Goal: Task Accomplishment & Management: Complete application form

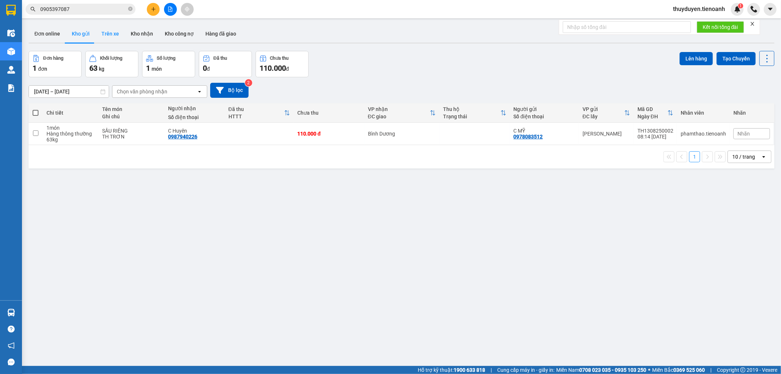
click at [119, 37] on button "Trên xe" at bounding box center [110, 34] width 29 height 18
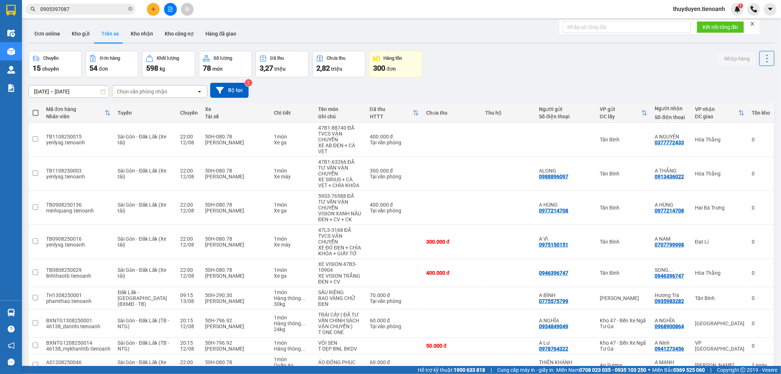
click at [166, 94] on div "Chọn văn phòng nhận" at bounding box center [154, 92] width 84 height 12
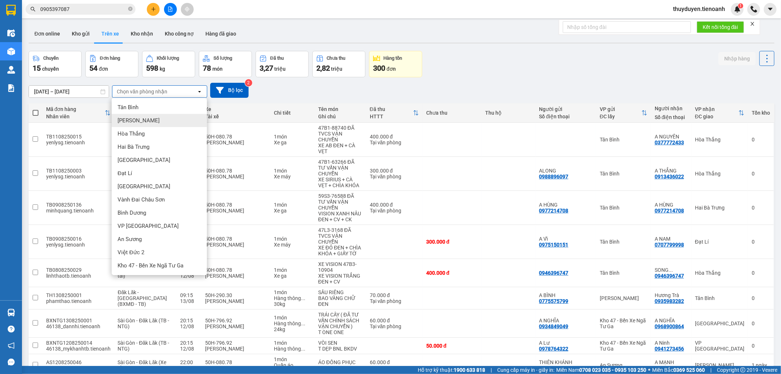
click at [153, 121] on div "[PERSON_NAME]" at bounding box center [159, 120] width 95 height 13
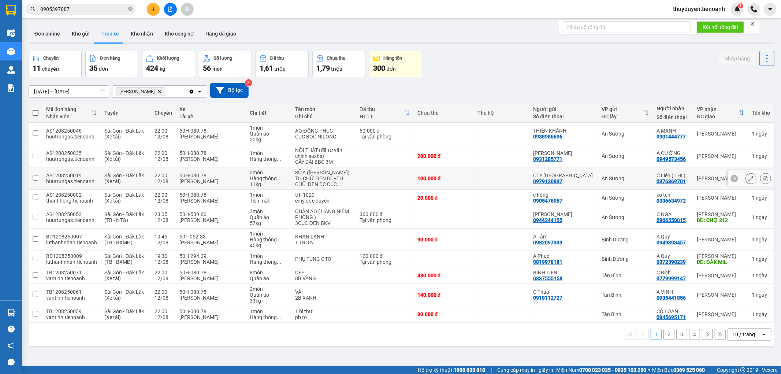
scroll to position [34, 0]
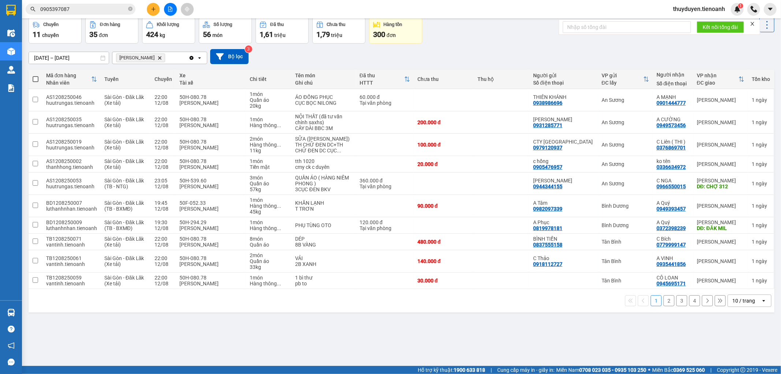
click at [750, 306] on div "10 / trang" at bounding box center [744, 301] width 33 height 12
click at [749, 295] on div "100 / trang" at bounding box center [743, 290] width 44 height 13
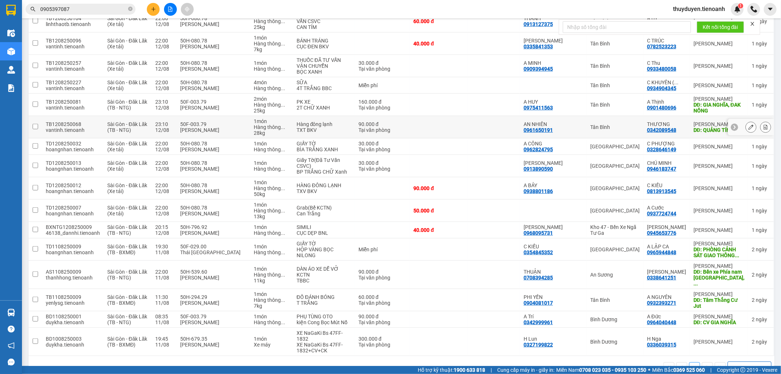
scroll to position [541, 0]
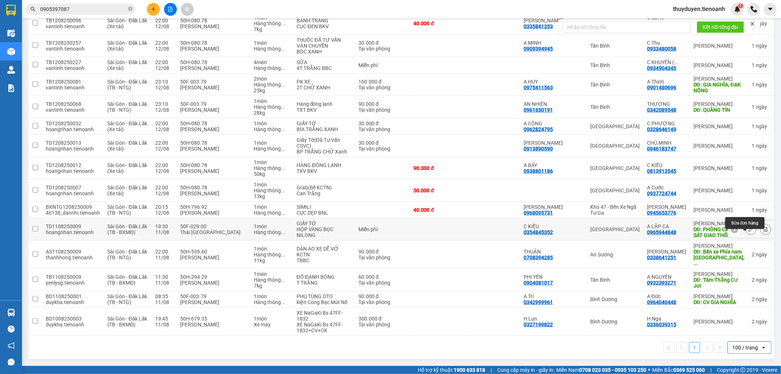
click at [748, 230] on icon at bounding box center [750, 229] width 5 height 5
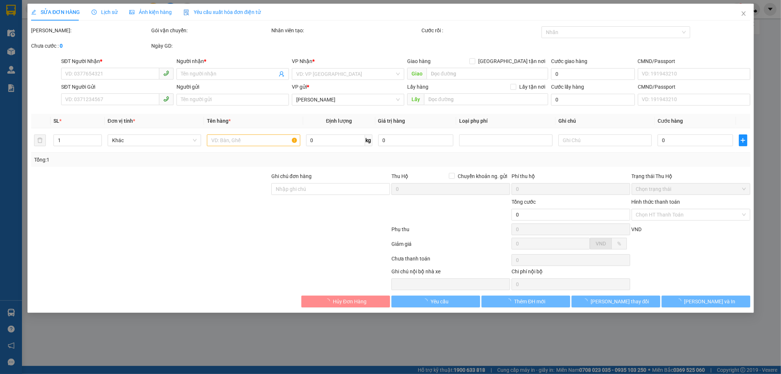
type input "0965944848"
type input "A LẬP CA"
type input "PHÒNG CẢNH SÁT GIAO THÔNG ĐAKNÔNG"
type input "0354845352"
type input "C KIỀU"
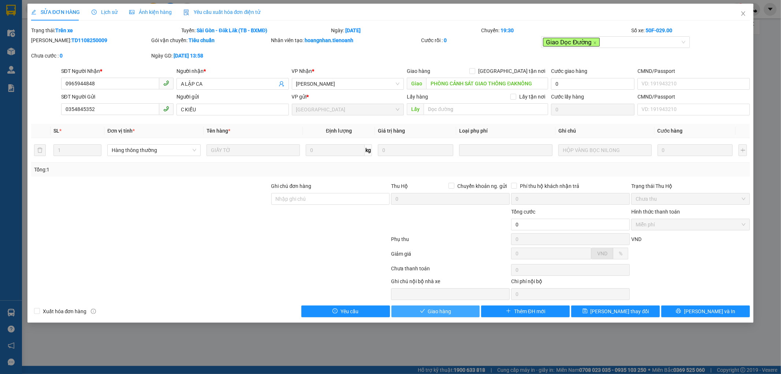
click at [425, 316] on button "Giao hàng" at bounding box center [435, 311] width 89 height 12
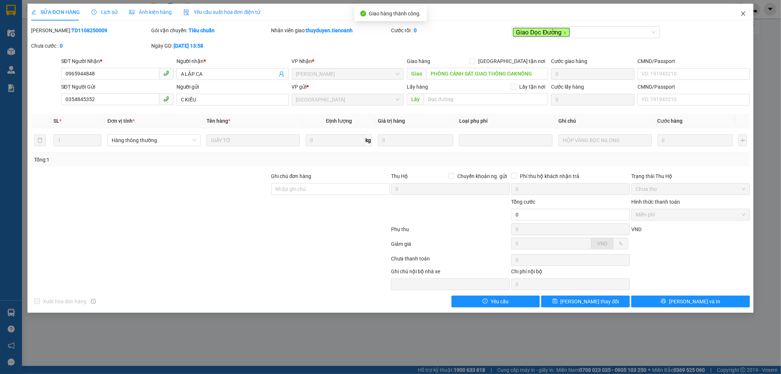
click at [744, 12] on icon "close" at bounding box center [743, 14] width 6 height 6
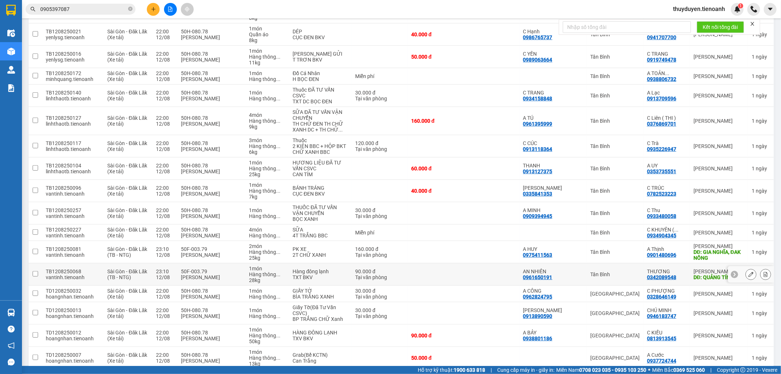
scroll to position [407, 0]
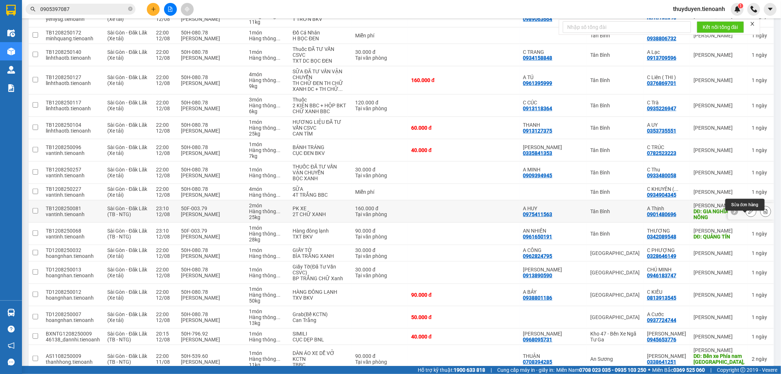
click at [748, 214] on icon at bounding box center [750, 211] width 5 height 5
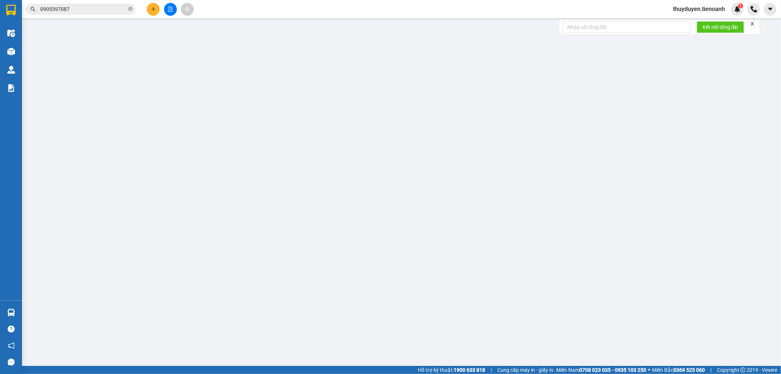
type input "0901480696"
type input "A Thịnh"
type input "GIA NGHĨA, ĐAK NÔNG"
type input "0975411563"
type input "A HUY"
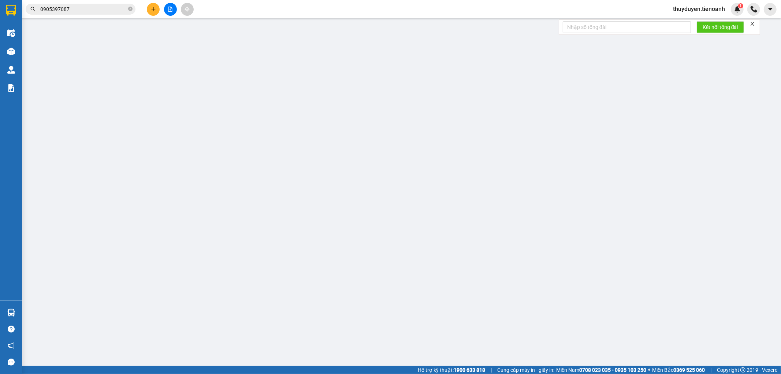
type input "160.000"
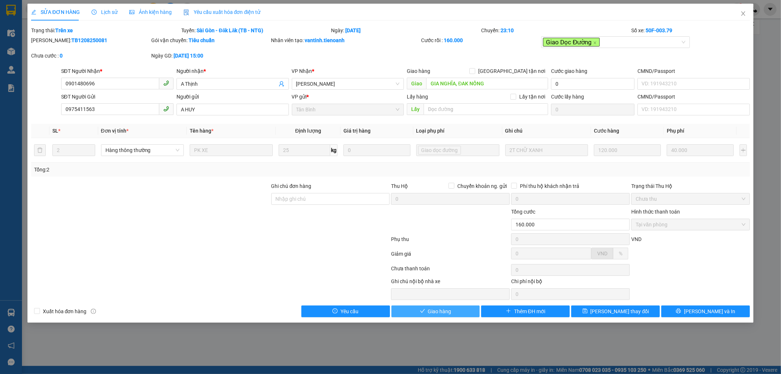
click at [433, 317] on button "Giao hàng" at bounding box center [435, 311] width 89 height 12
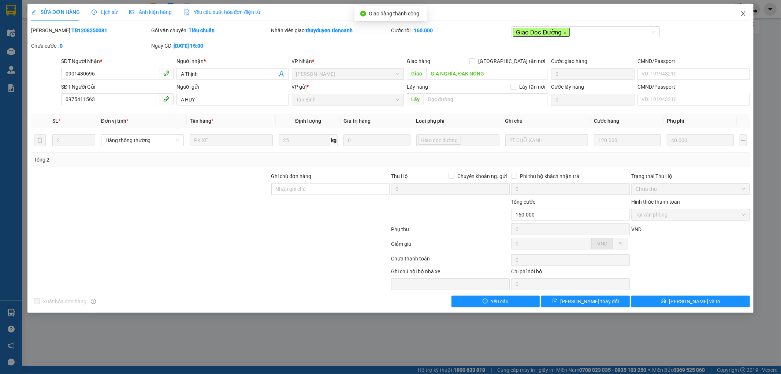
click at [743, 16] on icon "close" at bounding box center [743, 14] width 6 height 6
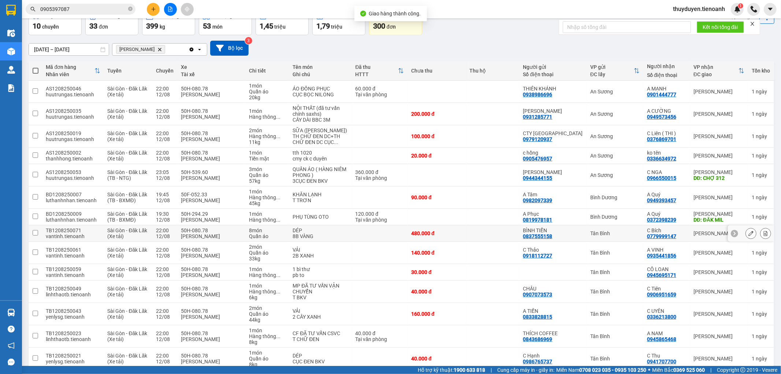
scroll to position [162, 0]
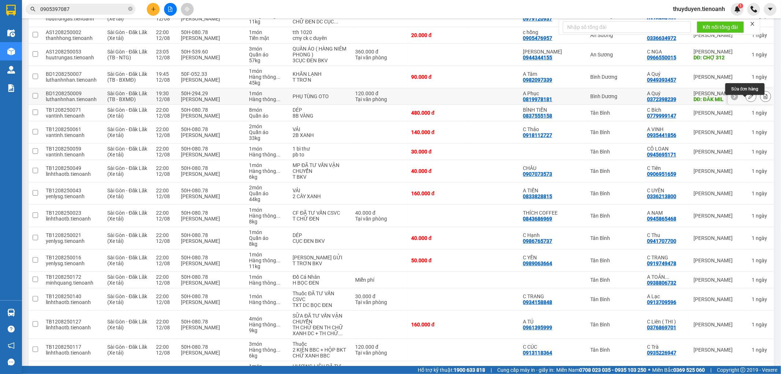
click at [748, 99] on icon at bounding box center [750, 96] width 5 height 5
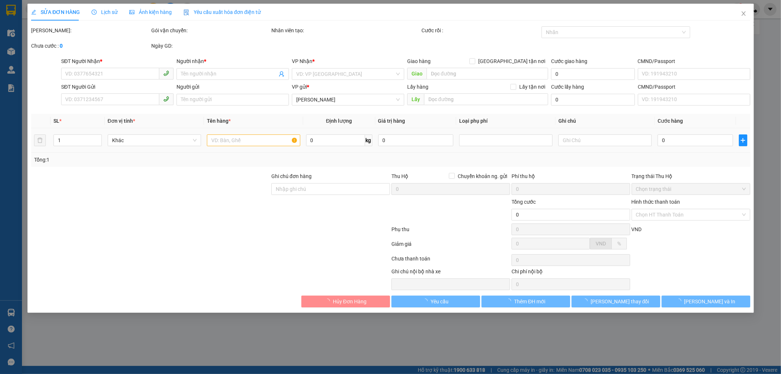
type input "0372398239"
type input "A Quý"
type input "ĐĂK MIL"
type input "0819978181"
type input "A Phục"
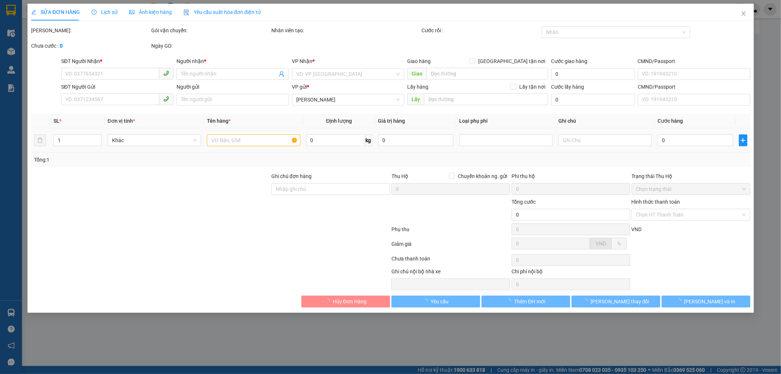
type input "120.000"
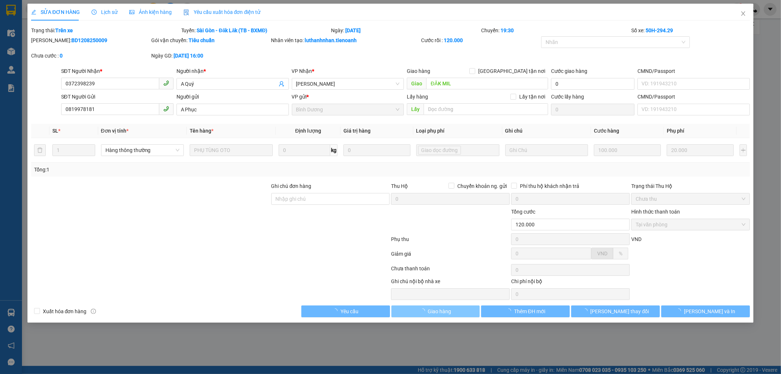
click at [459, 310] on button "Giao hàng" at bounding box center [435, 311] width 89 height 12
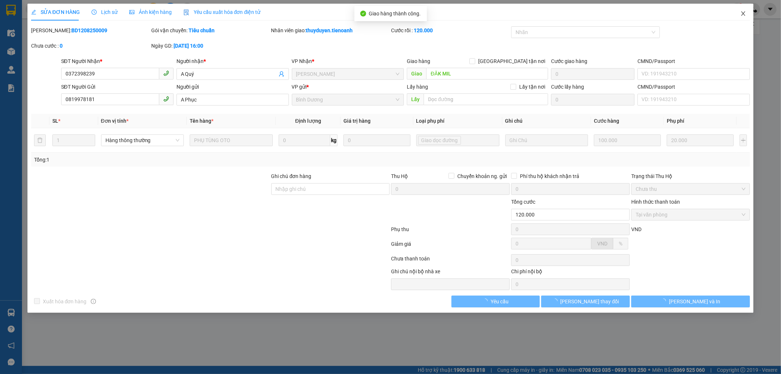
click at [746, 16] on span "Close" at bounding box center [743, 14] width 20 height 20
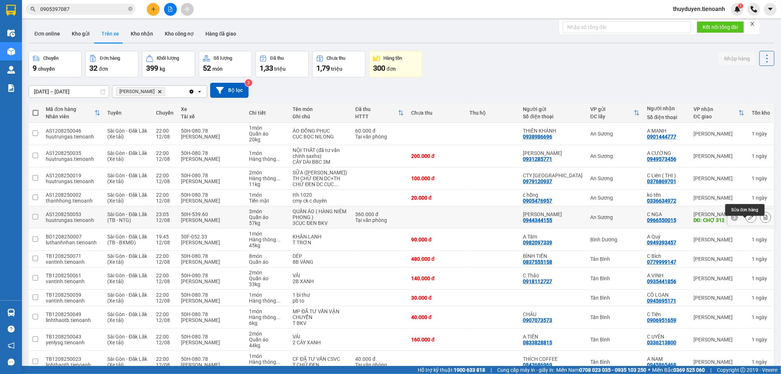
click at [748, 224] on button at bounding box center [751, 217] width 10 height 13
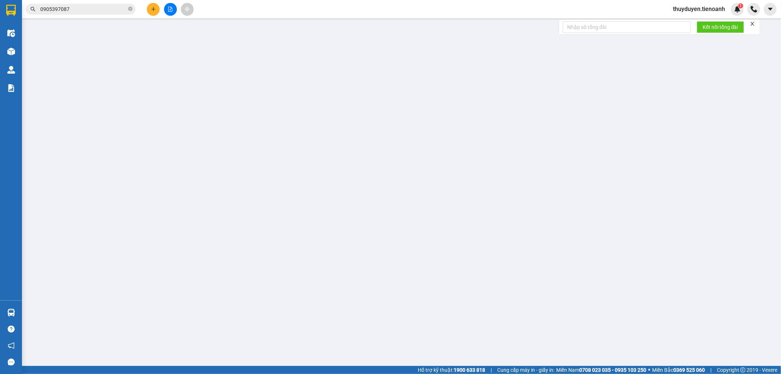
type input "0966550015"
type input "C NGA"
type input "CHỢ 312"
type input "0944344155"
type input "LINDA"
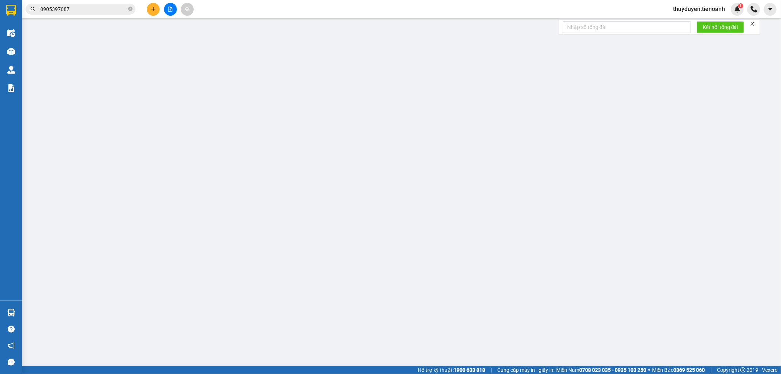
type input "360.000"
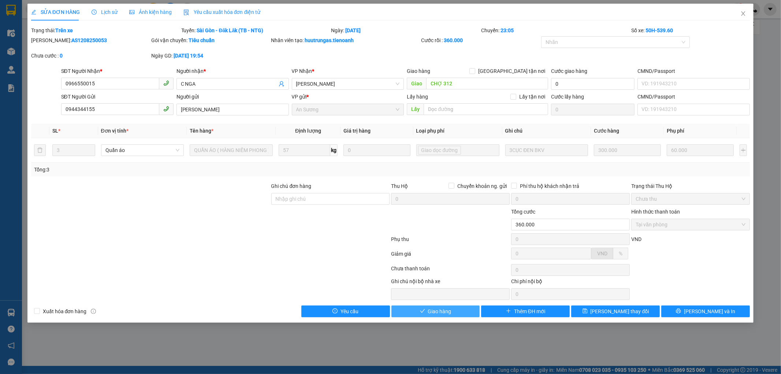
click at [440, 309] on span "Giao hàng" at bounding box center [439, 311] width 23 height 8
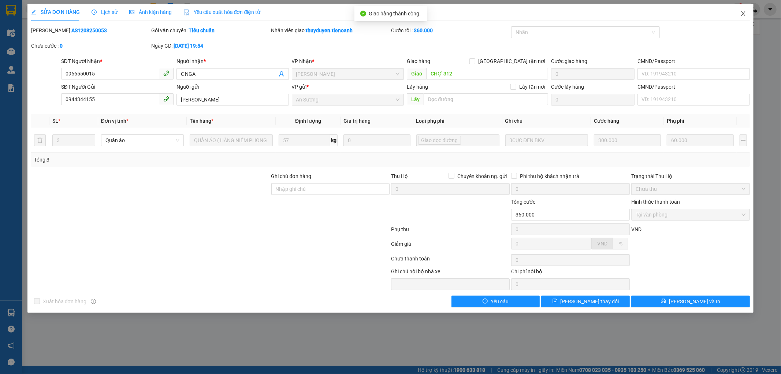
click at [745, 11] on span "Close" at bounding box center [743, 14] width 20 height 20
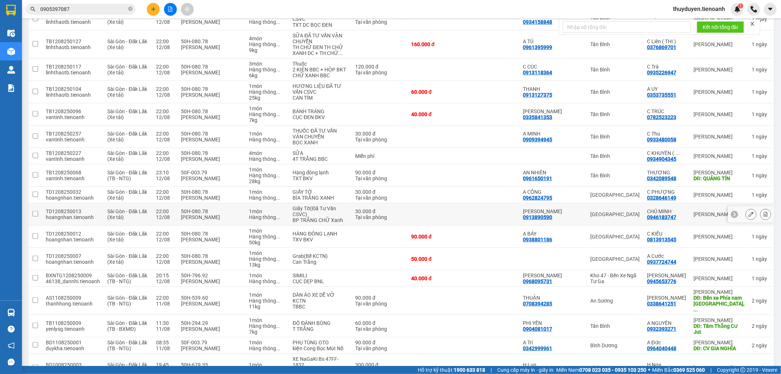
scroll to position [447, 0]
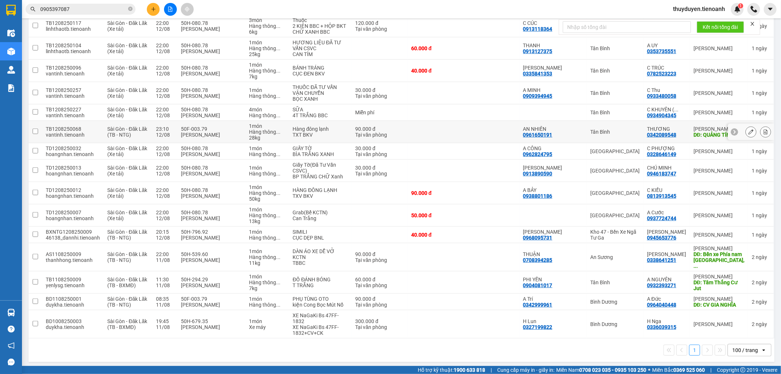
click at [748, 134] on icon at bounding box center [750, 131] width 5 height 5
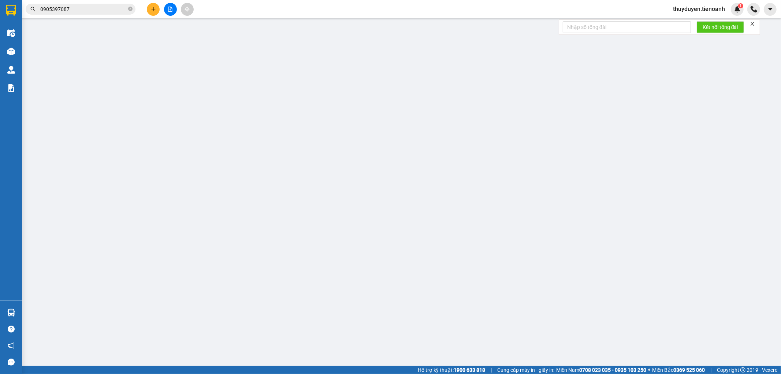
type input "0342089548"
type input "THƯƠNG"
type input "QUẢNG TÍN"
type input "0961650191"
type input "AN NHIÊN"
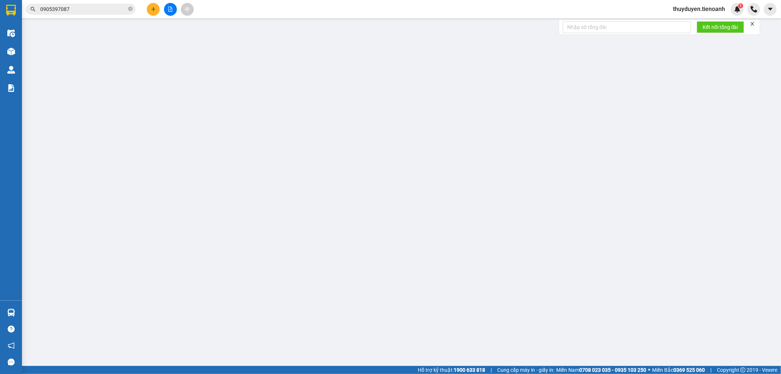
type input "90.000"
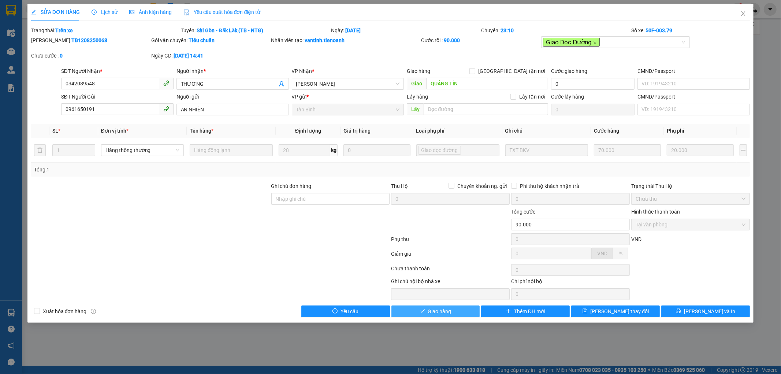
click at [427, 308] on button "Giao hàng" at bounding box center [435, 311] width 89 height 12
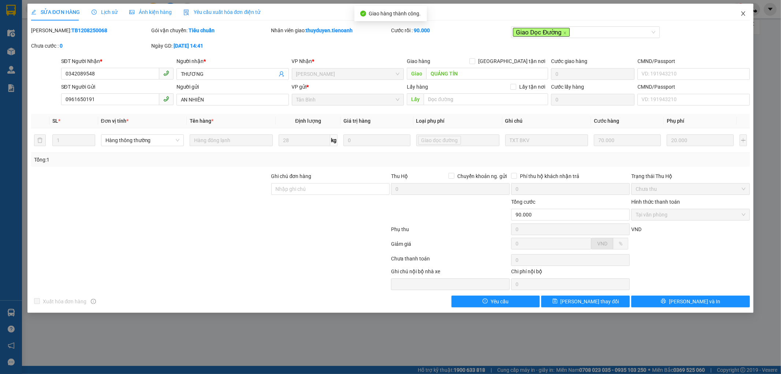
click at [744, 12] on icon "close" at bounding box center [743, 13] width 4 height 4
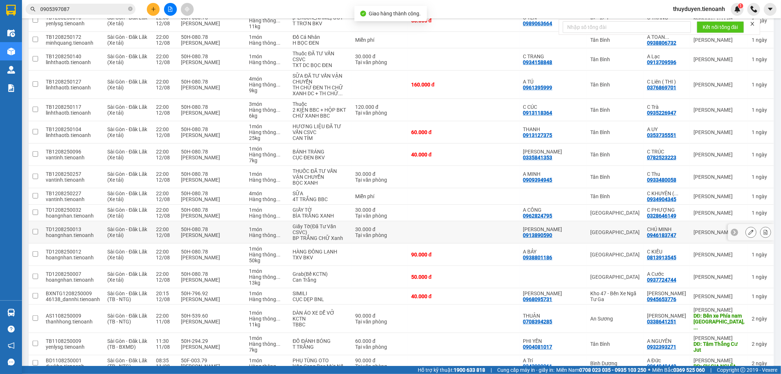
scroll to position [434, 0]
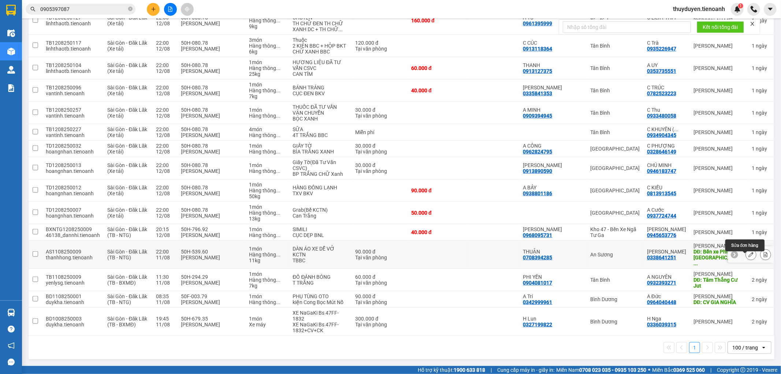
click at [748, 254] on icon at bounding box center [750, 254] width 5 height 5
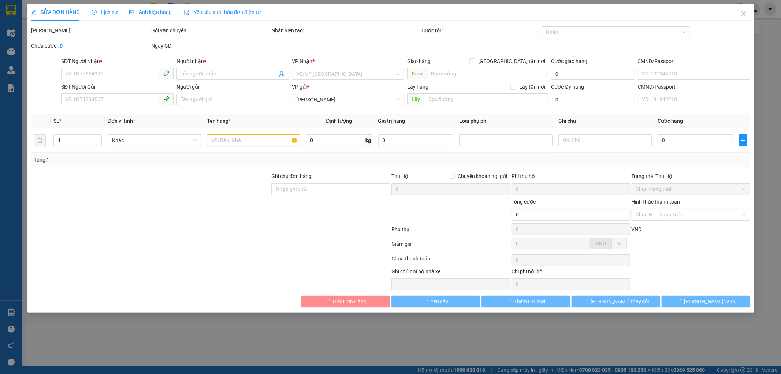
type input "0338641251"
type input "KIM"
type input "Bến xe Phía nam Đắk Lắk, Phường Khánh Xuân, Thành phố Buôn Ma Thuột, Tỉnh Đắk L…"
type input "0708394285"
type input "THUẬN"
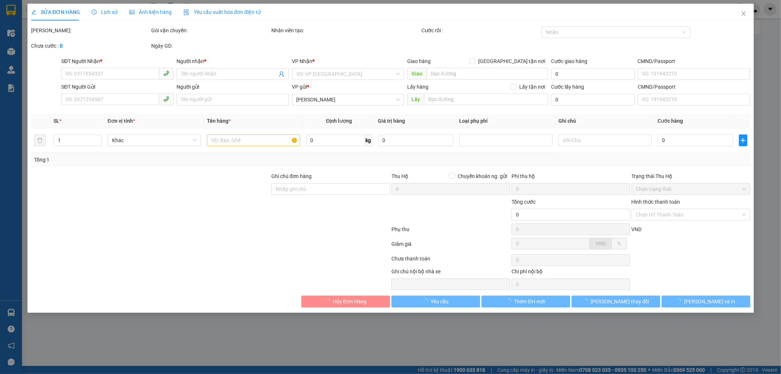
type input "90.000"
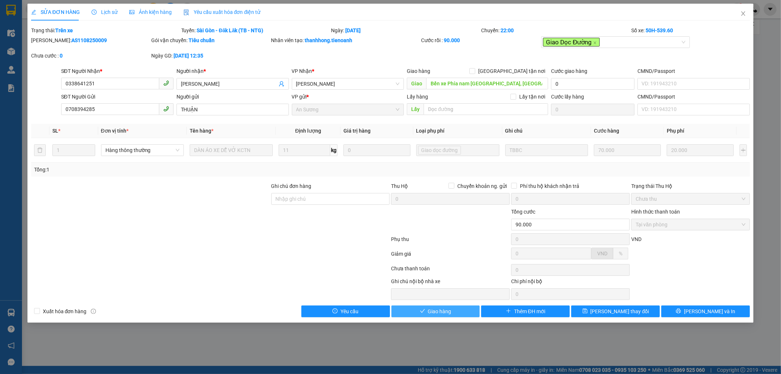
click at [456, 314] on button "Giao hàng" at bounding box center [435, 311] width 89 height 12
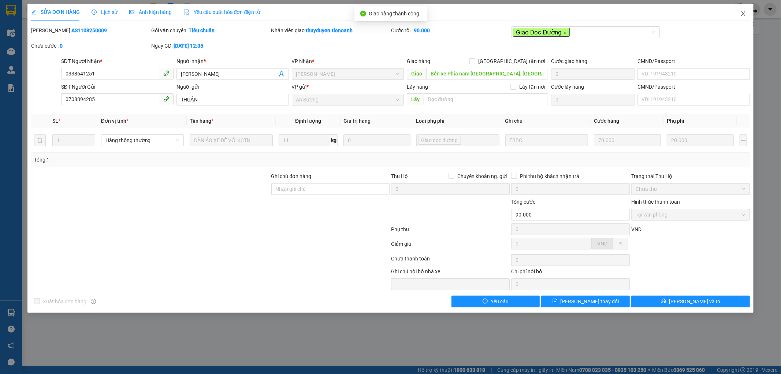
click at [741, 14] on icon "close" at bounding box center [743, 14] width 6 height 6
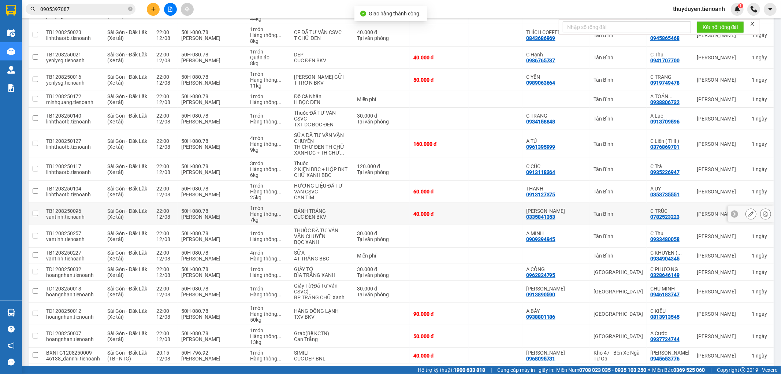
scroll to position [412, 0]
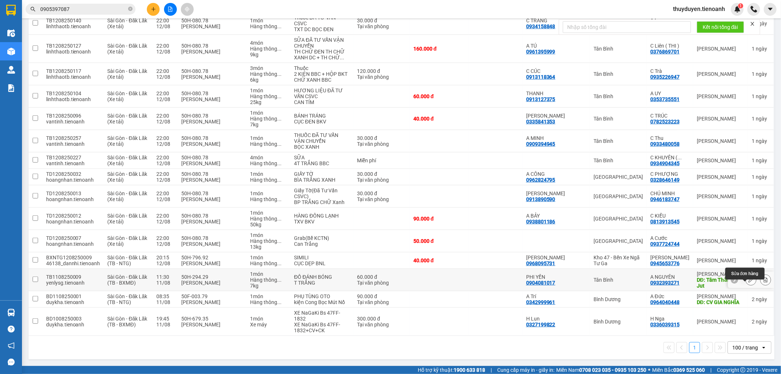
click at [748, 277] on icon at bounding box center [750, 279] width 5 height 5
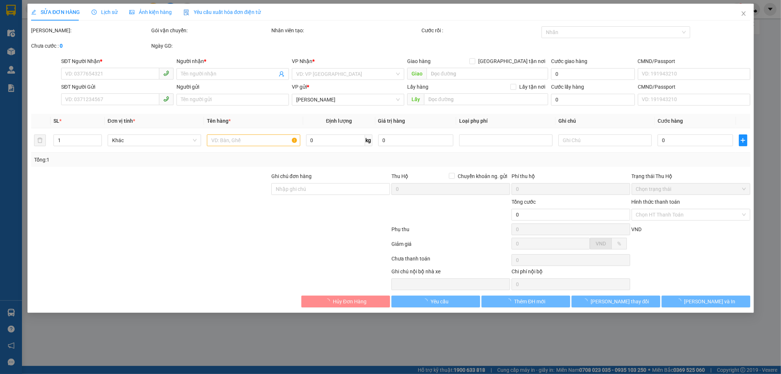
type input "0932393271"
type input "A NGUYÊN"
type input "Tâm Thắng Cư Jut"
type input "0904081017"
type input "PHI YẾN"
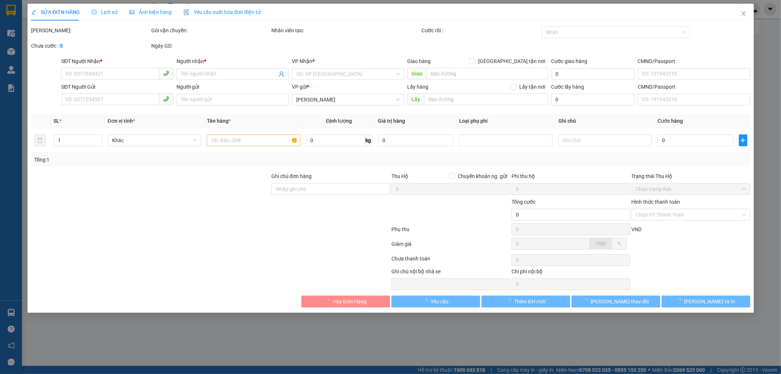
type input "60.000"
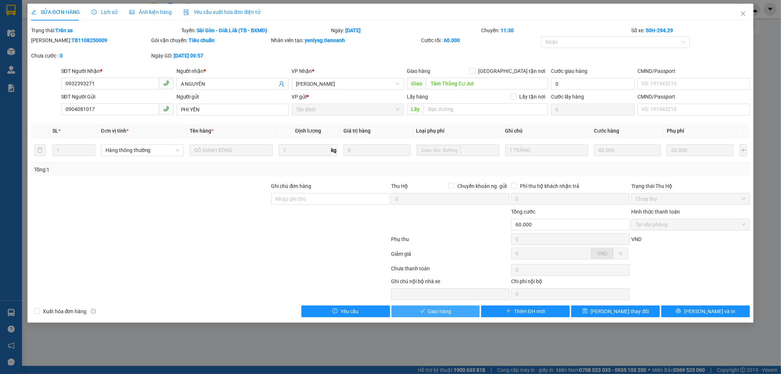
click at [435, 307] on span "Giao hàng" at bounding box center [439, 311] width 23 height 8
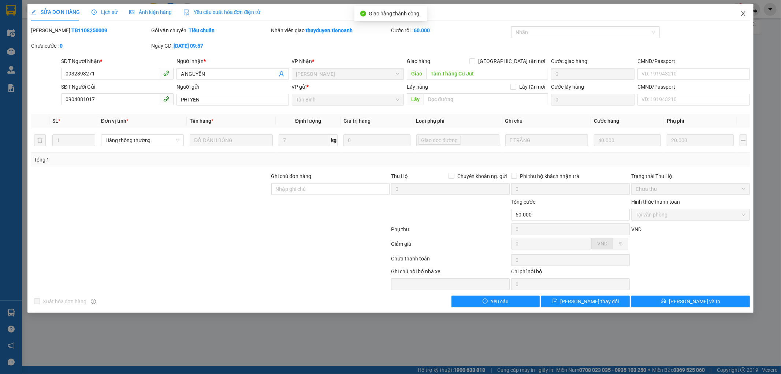
click at [741, 15] on icon "close" at bounding box center [743, 14] width 6 height 6
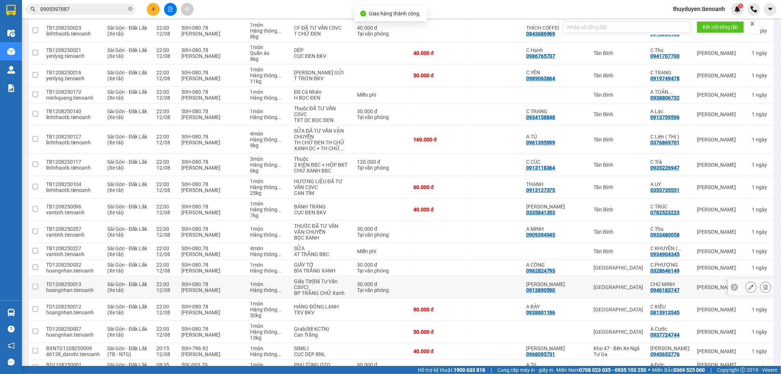
scroll to position [390, 0]
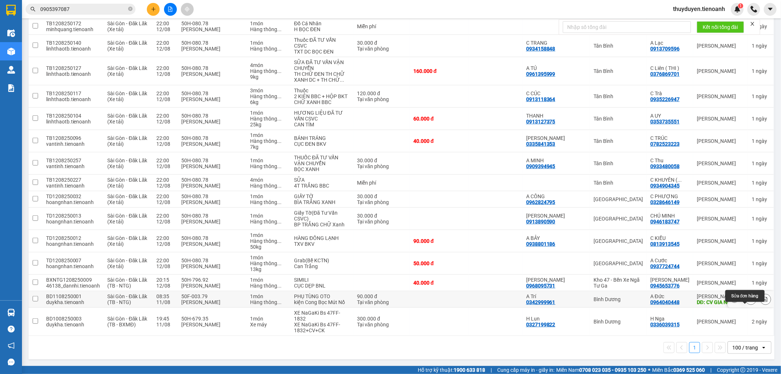
click at [748, 298] on icon at bounding box center [750, 298] width 5 height 5
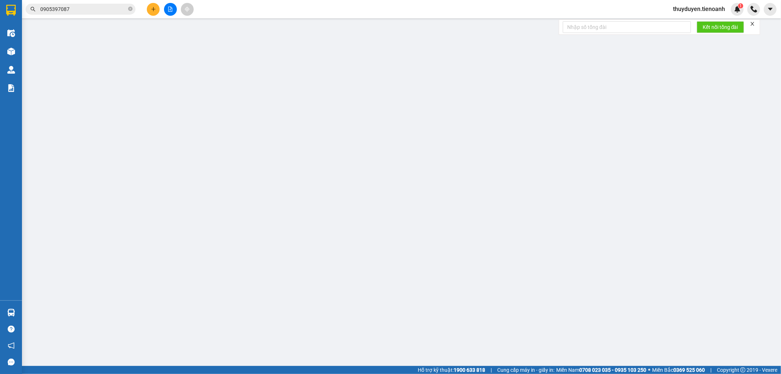
type input "0964040448"
type input "A Đức"
type input "CV GIA NGHĨA"
type input "0342999961"
type input "A Trí"
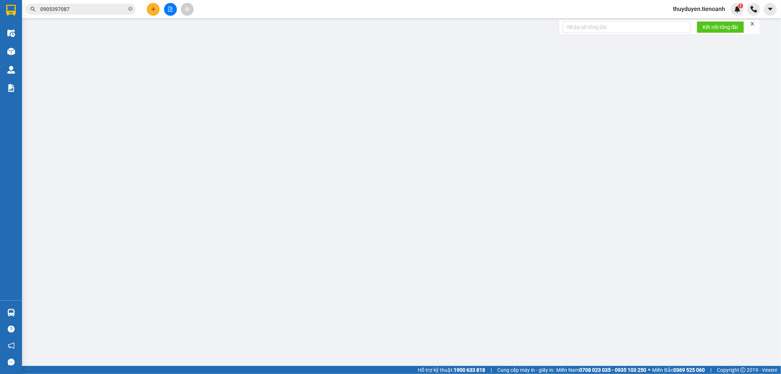
type input "281081869"
type input "90.000"
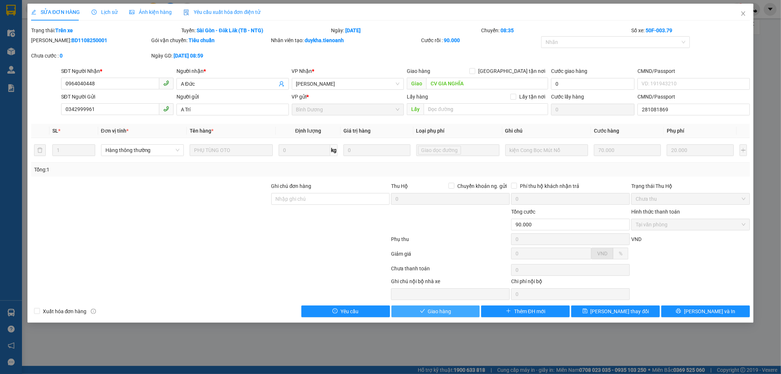
click at [462, 309] on button "Giao hàng" at bounding box center [435, 311] width 89 height 12
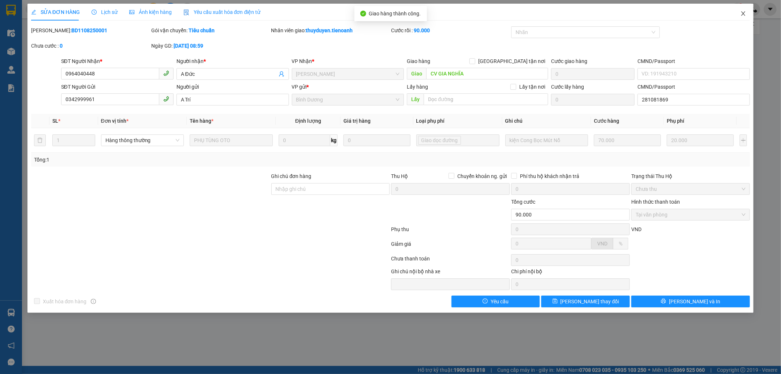
click at [741, 10] on span "Close" at bounding box center [743, 14] width 20 height 20
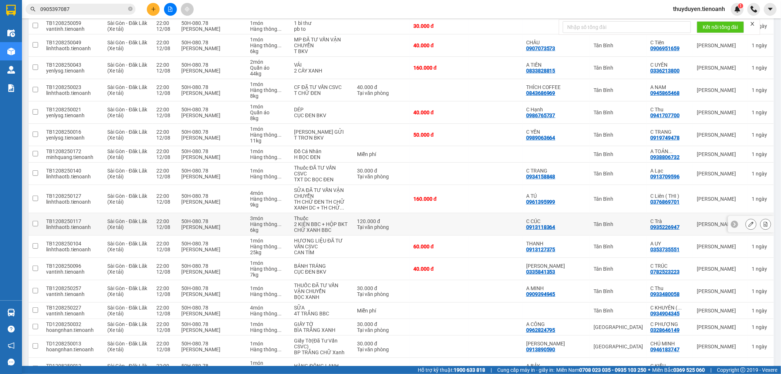
scroll to position [286, 0]
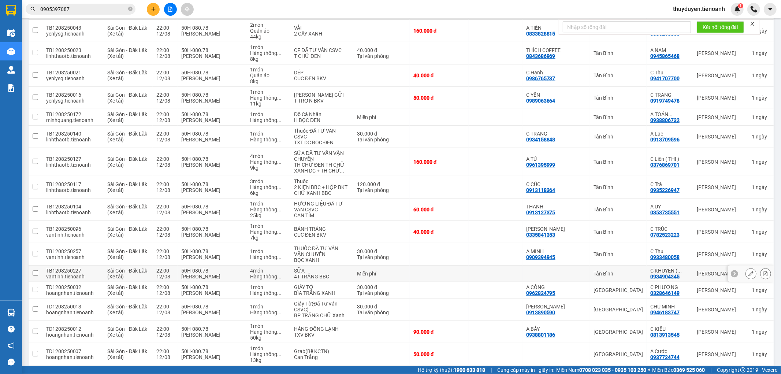
click at [696, 276] on div "[PERSON_NAME]" at bounding box center [720, 273] width 48 height 6
checkbox input "true"
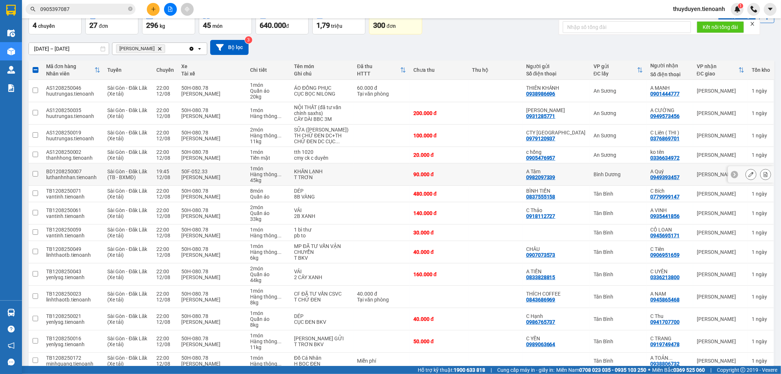
scroll to position [42, 0]
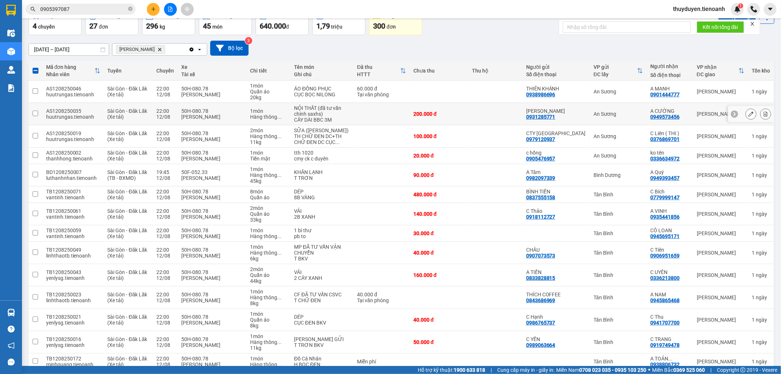
click at [693, 103] on td "[PERSON_NAME]" at bounding box center [720, 114] width 55 height 22
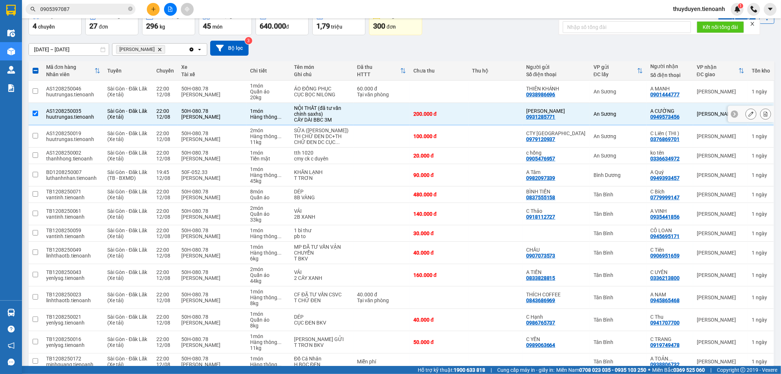
click at [693, 103] on td "[PERSON_NAME]" at bounding box center [720, 114] width 55 height 22
checkbox input "false"
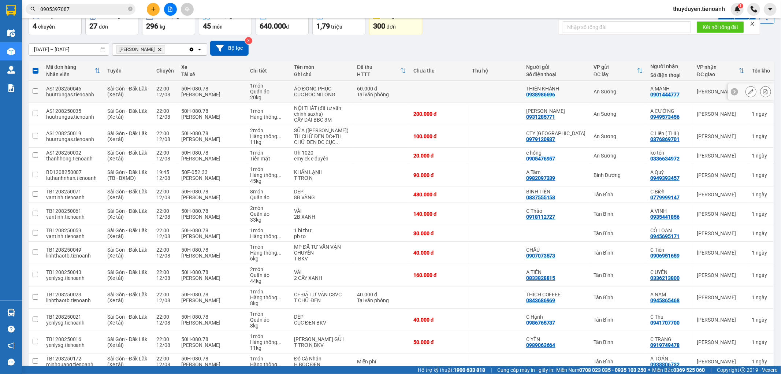
click at [685, 93] on td "A MẠNH 0901444777" at bounding box center [669, 92] width 46 height 22
checkbox input "true"
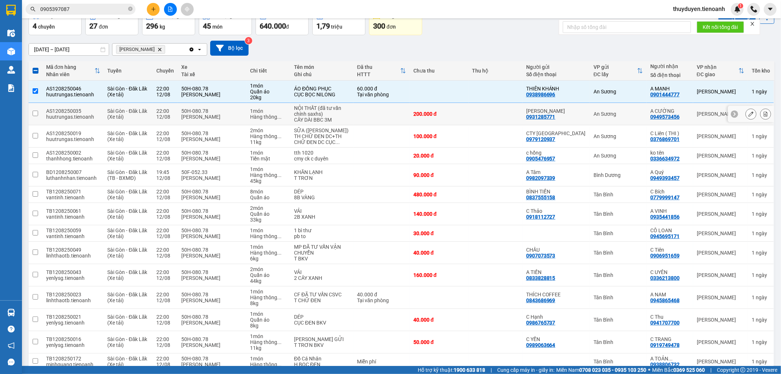
click at [682, 118] on div "A CƯỜNG 0949573456" at bounding box center [669, 114] width 39 height 12
checkbox input "true"
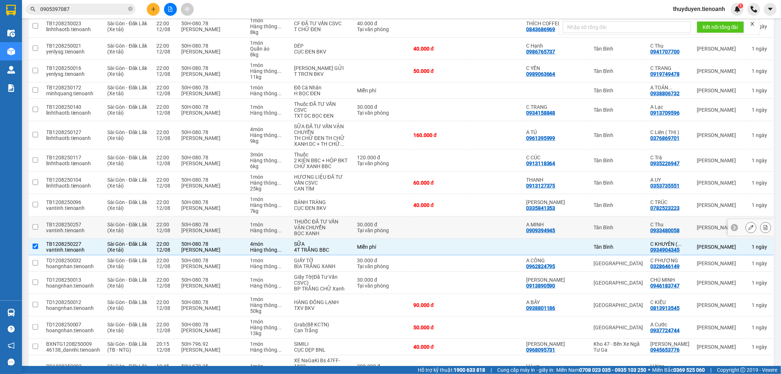
scroll to position [327, 0]
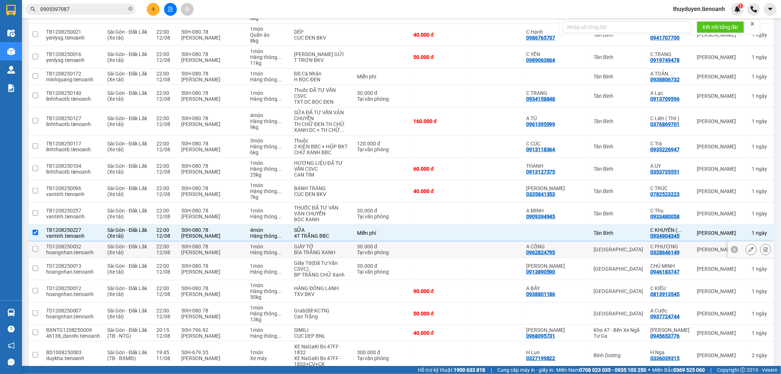
click at [696, 252] on div "[PERSON_NAME]" at bounding box center [720, 249] width 48 height 6
checkbox input "true"
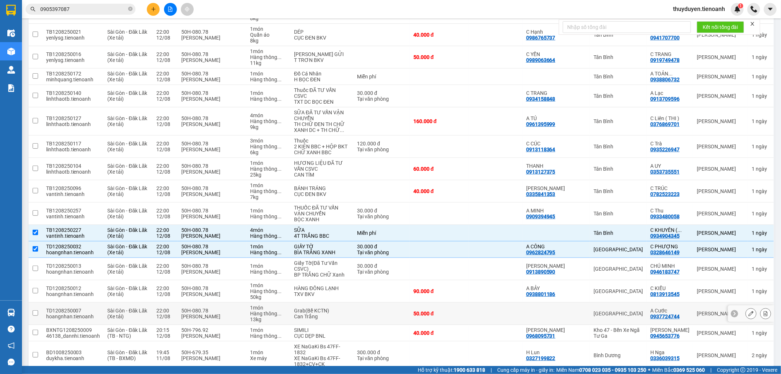
scroll to position [367, 0]
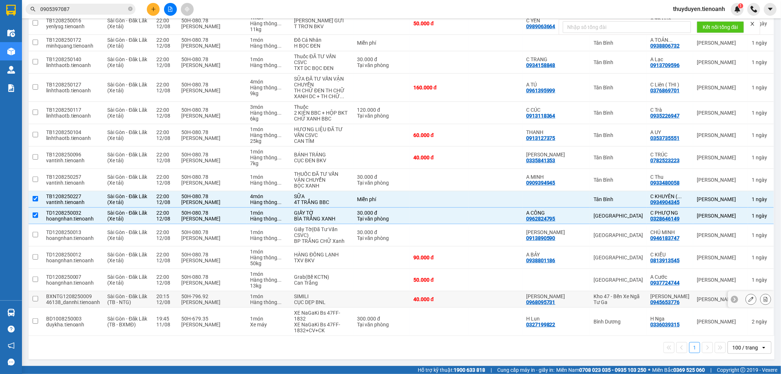
click at [683, 298] on td "ĐỨC LÊ 0945653776" at bounding box center [669, 299] width 46 height 16
checkbox input "true"
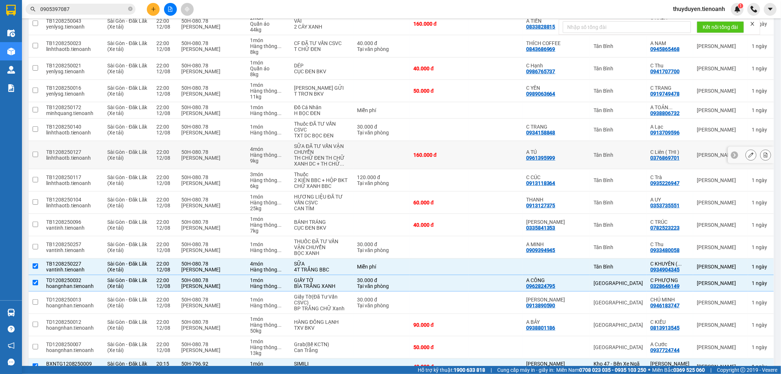
scroll to position [286, 0]
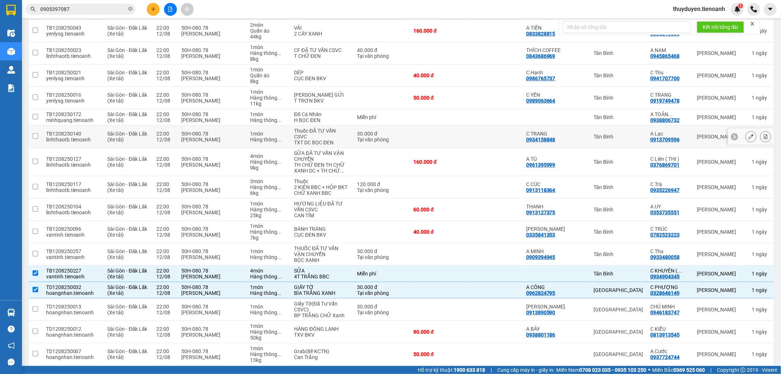
click at [693, 143] on td "[PERSON_NAME]" at bounding box center [720, 137] width 55 height 22
checkbox input "true"
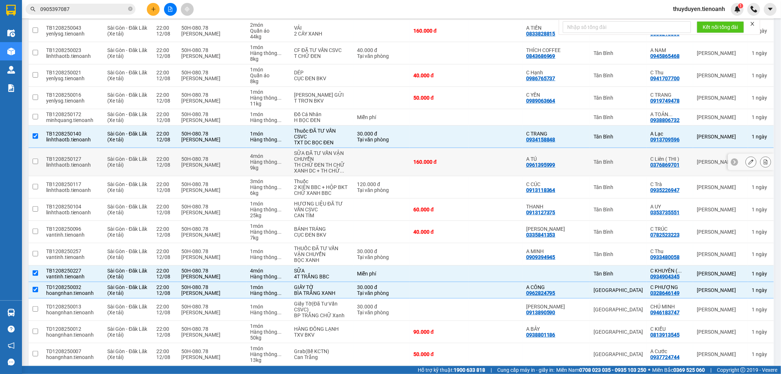
click at [693, 168] on td "[PERSON_NAME]" at bounding box center [720, 162] width 55 height 28
checkbox input "true"
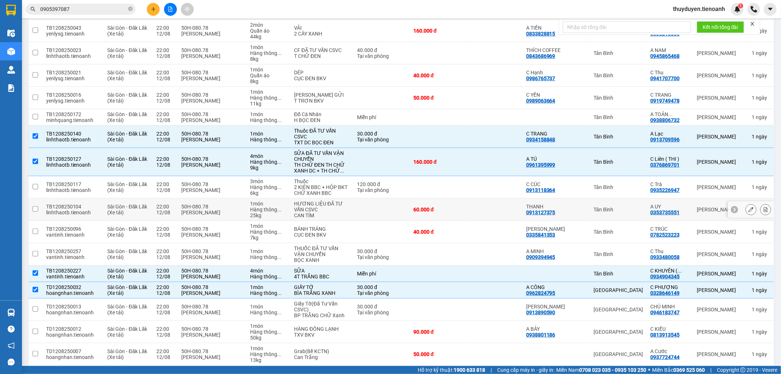
click at [693, 210] on td "[PERSON_NAME]" at bounding box center [720, 209] width 55 height 22
checkbox input "true"
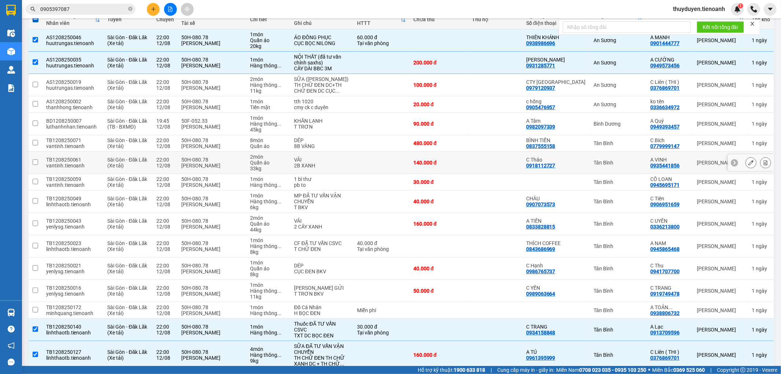
scroll to position [42, 0]
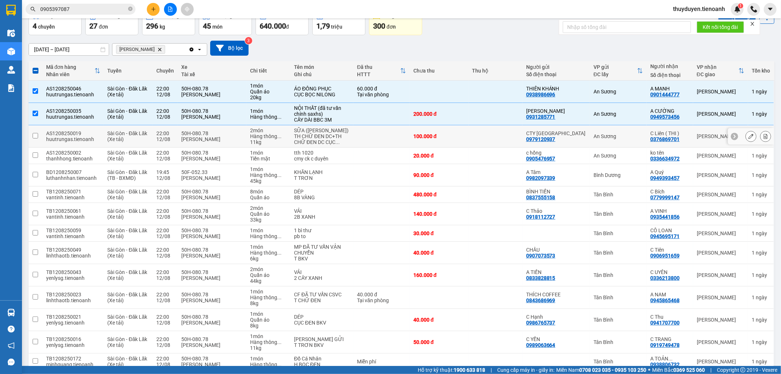
click at [664, 136] on div "C Liên ( THI )" at bounding box center [669, 133] width 39 height 6
checkbox input "true"
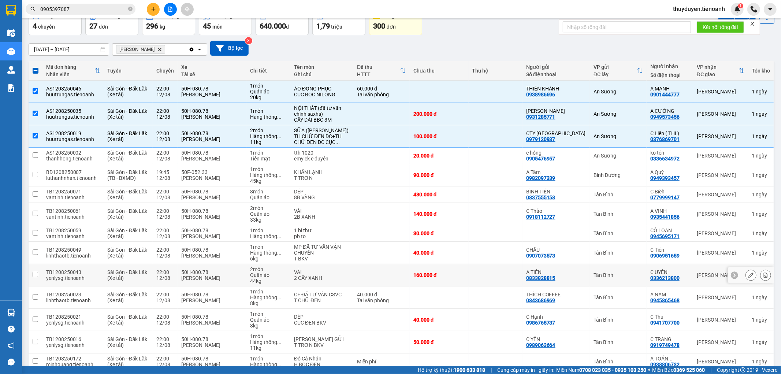
click at [680, 275] on div "C UYÊN" at bounding box center [669, 272] width 39 height 6
checkbox input "true"
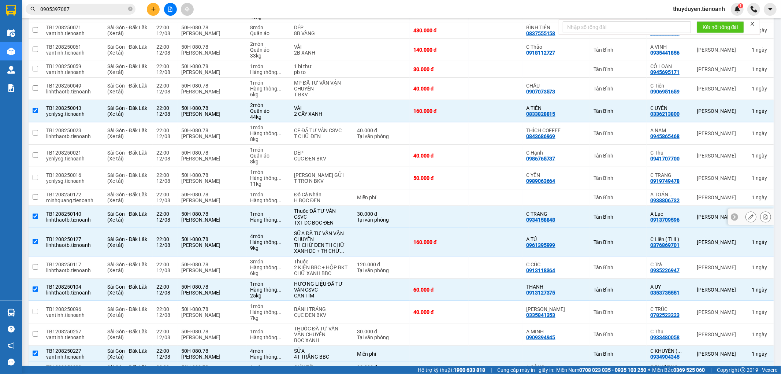
scroll to position [246, 0]
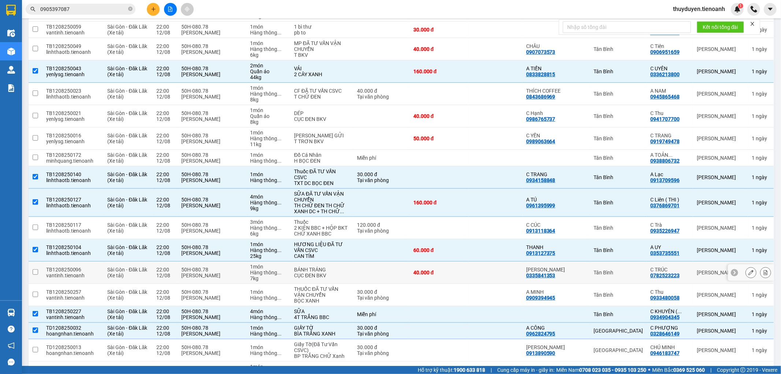
click at [696, 275] on div "[PERSON_NAME]" at bounding box center [720, 272] width 48 height 6
checkbox input "true"
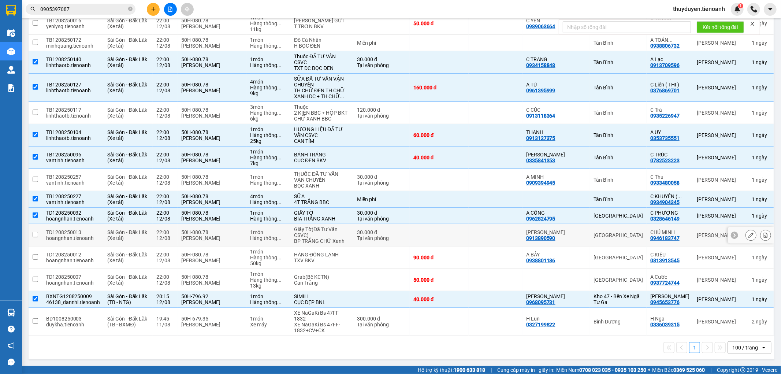
scroll to position [367, 0]
click at [693, 233] on td "[PERSON_NAME]" at bounding box center [720, 235] width 55 height 22
checkbox input "true"
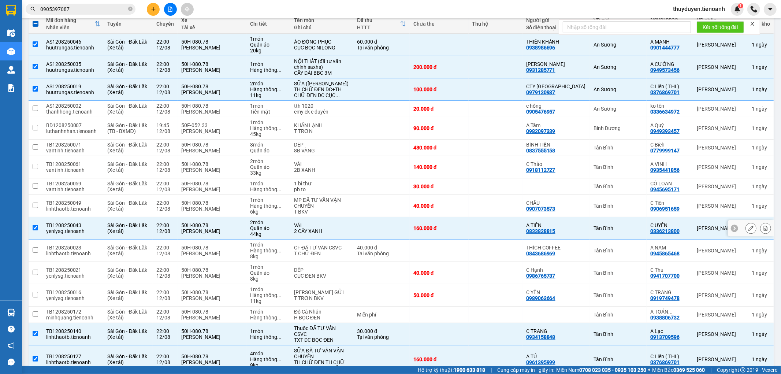
scroll to position [83, 0]
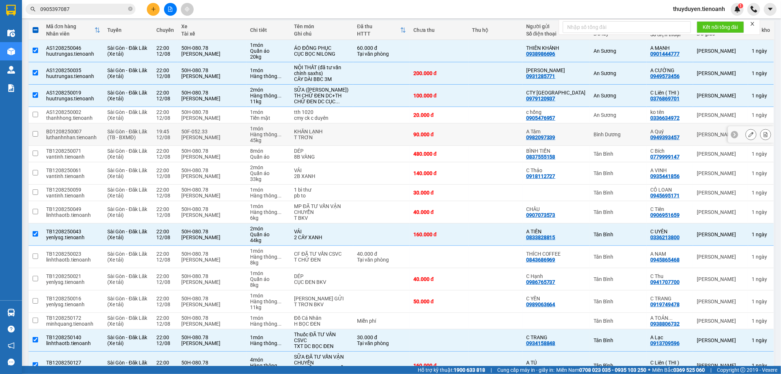
click at [676, 134] on div "A Quý" at bounding box center [669, 131] width 39 height 6
checkbox input "true"
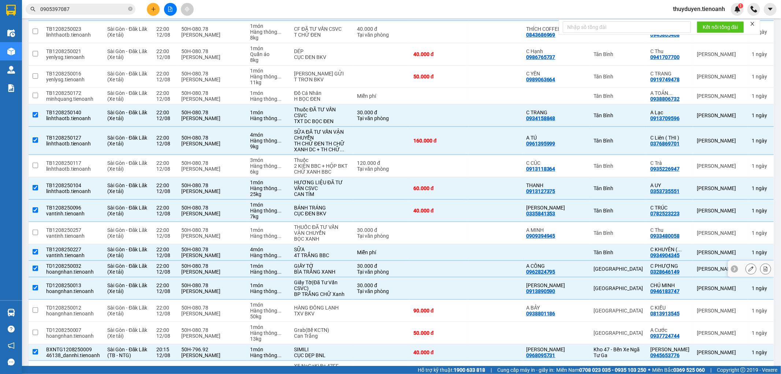
scroll to position [327, 0]
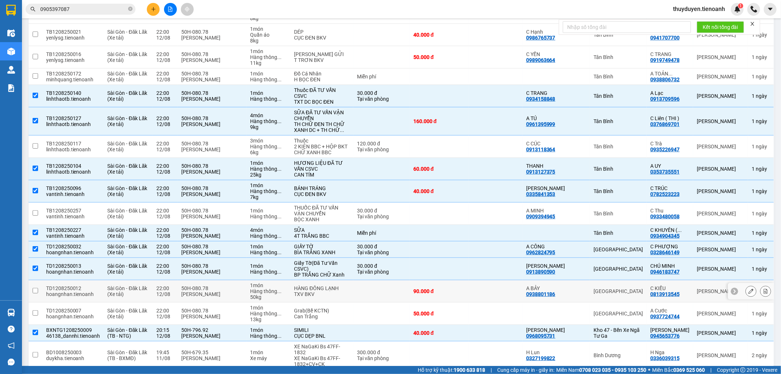
click at [684, 292] on td "C KIỀU 0813913545" at bounding box center [669, 291] width 46 height 22
checkbox input "true"
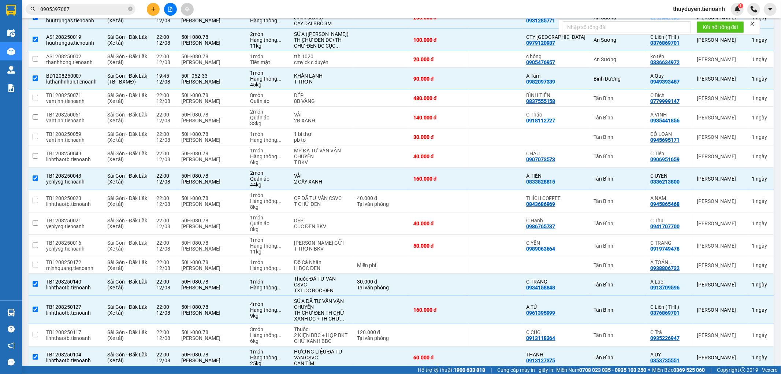
scroll to position [123, 0]
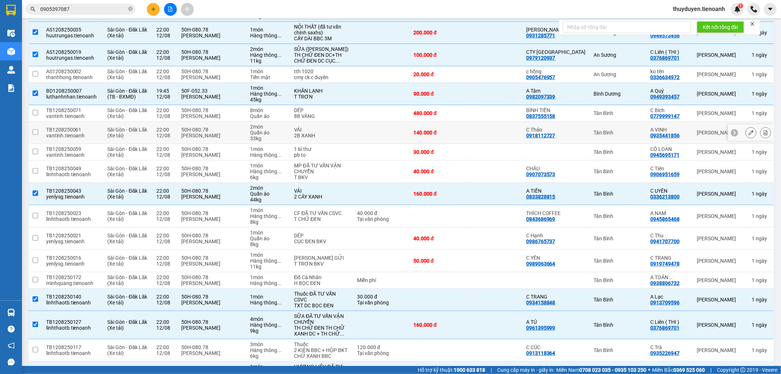
click at [632, 135] on div "Tân Bình" at bounding box center [617, 133] width 49 height 6
checkbox input "true"
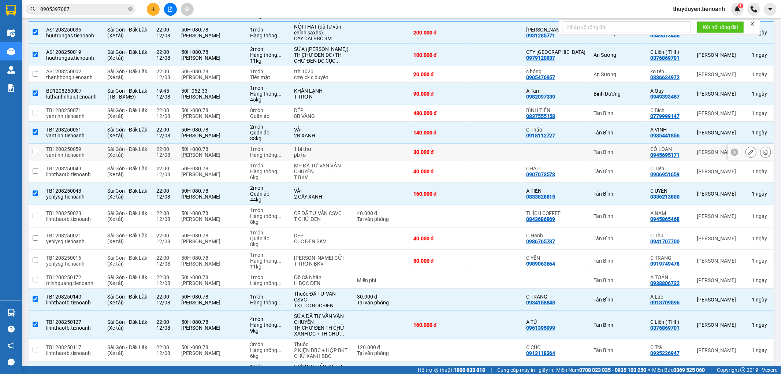
click at [633, 153] on td "Tân Bình" at bounding box center [618, 152] width 57 height 16
checkbox input "true"
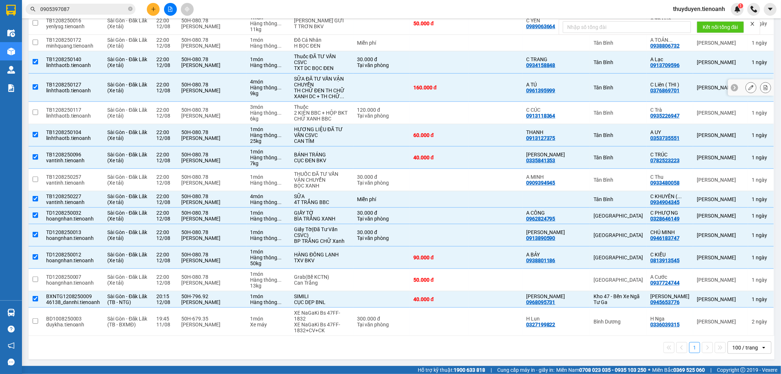
scroll to position [367, 0]
click at [633, 276] on td "[GEOGRAPHIC_DATA]" at bounding box center [618, 280] width 57 height 22
checkbox input "true"
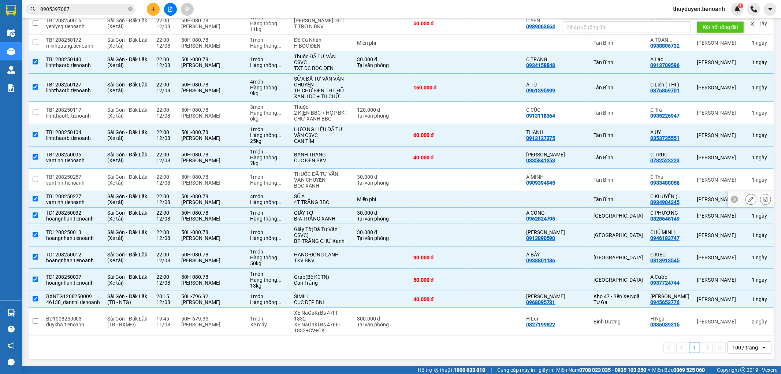
scroll to position [205, 0]
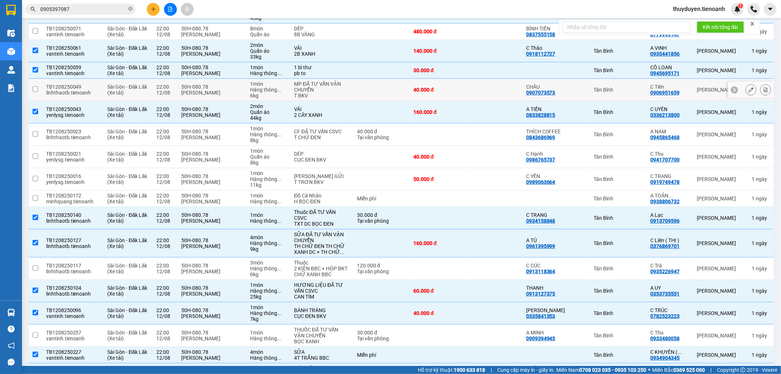
click at [612, 93] on div "Tân Bình" at bounding box center [617, 90] width 49 height 6
checkbox input "true"
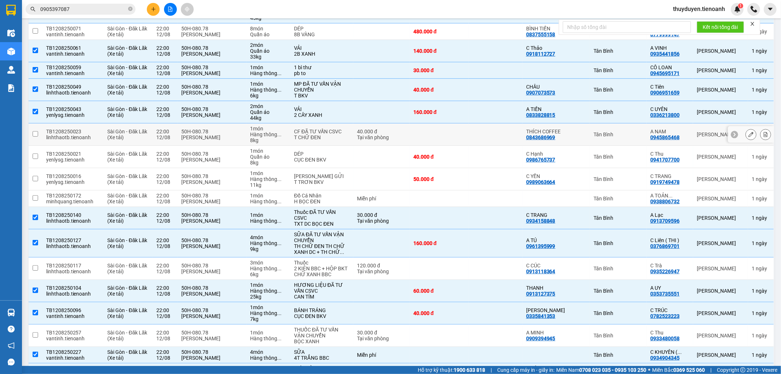
click at [636, 137] on div "Tân Bình" at bounding box center [617, 134] width 49 height 6
checkbox input "true"
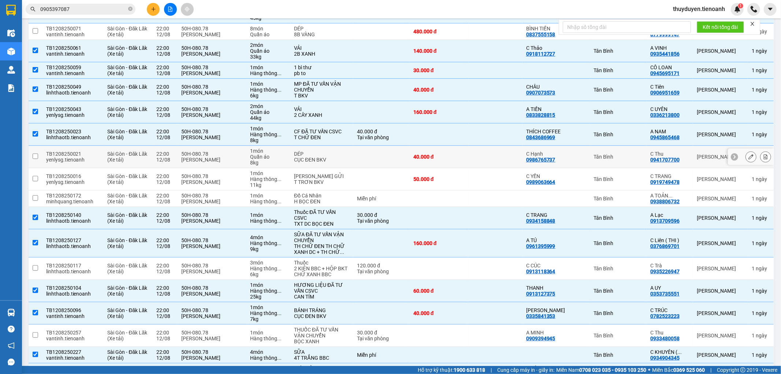
click at [632, 168] on td "Tân Bình" at bounding box center [618, 157] width 57 height 22
checkbox input "true"
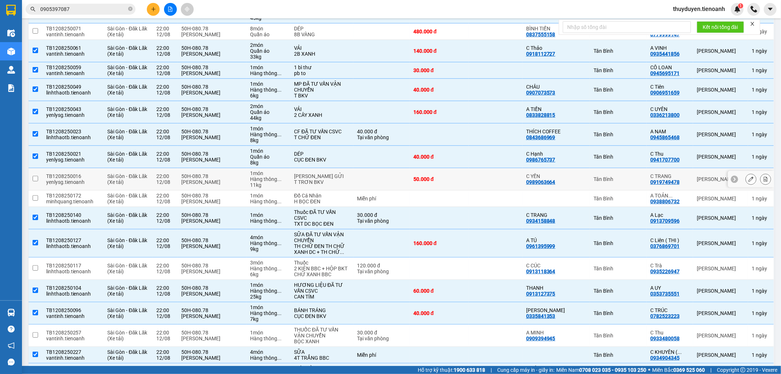
click at [628, 190] on td "Tân Bình" at bounding box center [618, 179] width 57 height 22
checkbox input "true"
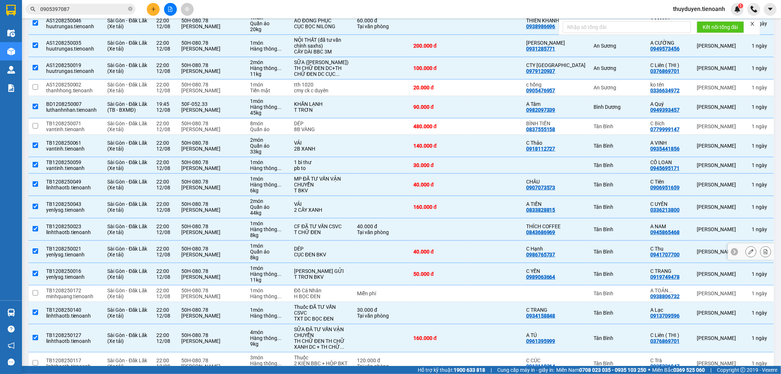
scroll to position [83, 0]
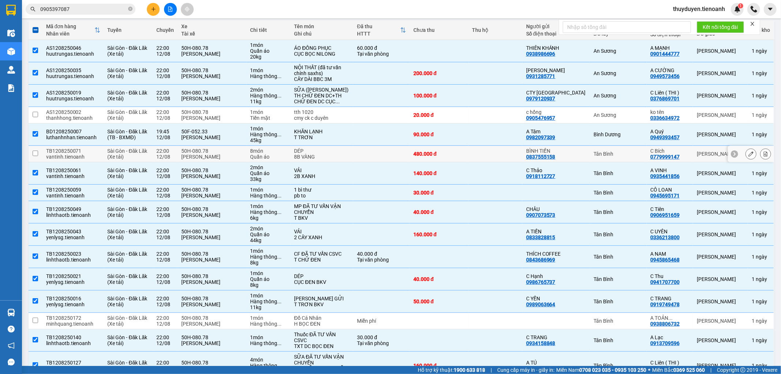
click at [636, 157] on div "Tân Bình" at bounding box center [617, 154] width 49 height 6
checkbox input "true"
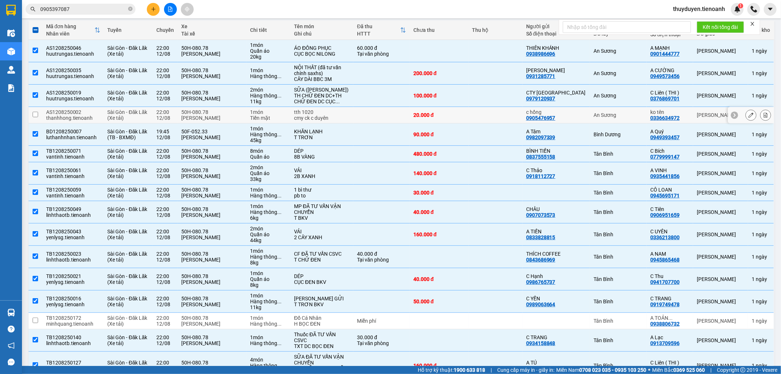
click at [635, 118] on div "An Sương" at bounding box center [617, 115] width 49 height 6
checkbox input "true"
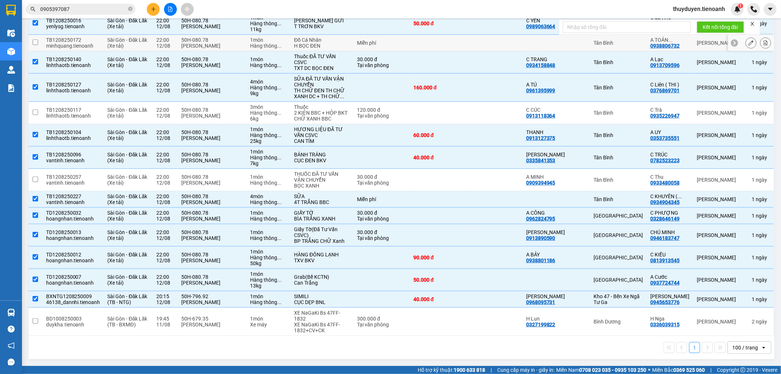
scroll to position [367, 0]
click at [627, 180] on div "Tân Bình" at bounding box center [617, 180] width 49 height 6
checkbox input "true"
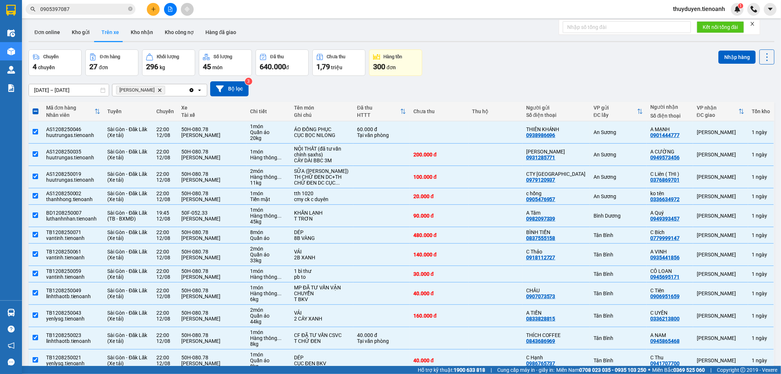
scroll to position [0, 0]
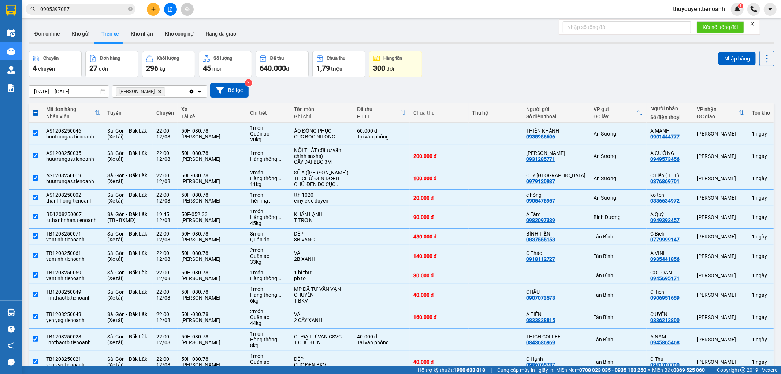
click at [733, 51] on div "Nhập hàng" at bounding box center [746, 58] width 56 height 15
click at [733, 57] on button "Nhập hàng" at bounding box center [736, 58] width 37 height 13
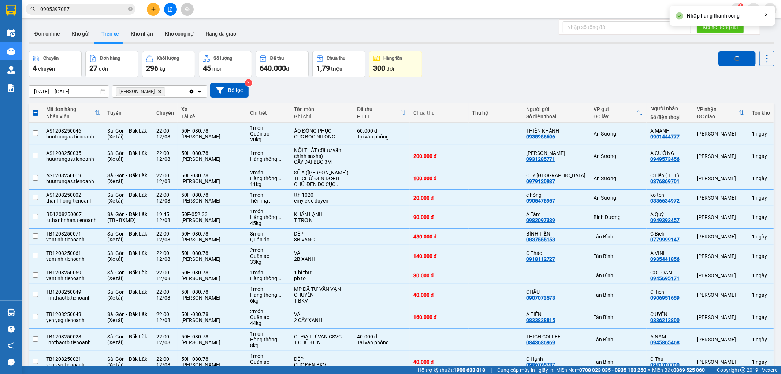
checkbox input "false"
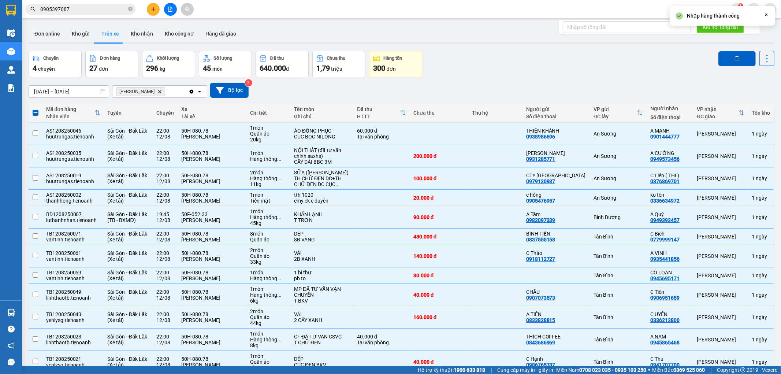
checkbox input "false"
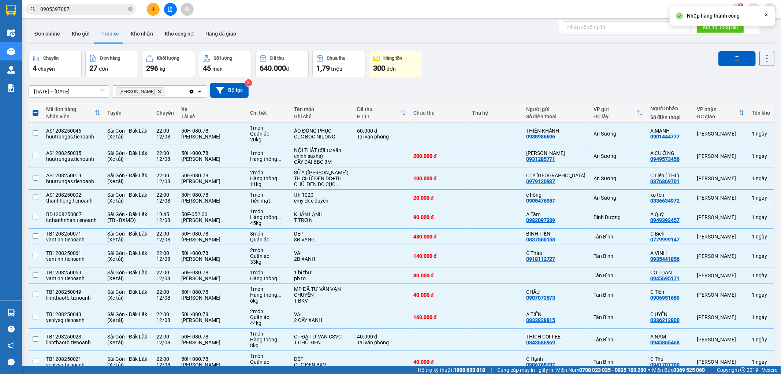
checkbox input "false"
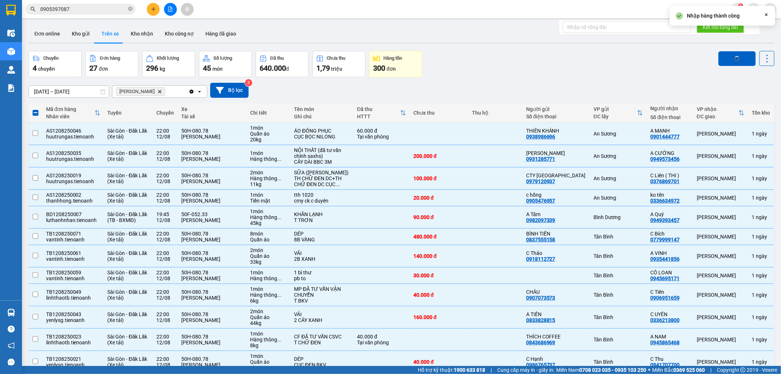
checkbox input "false"
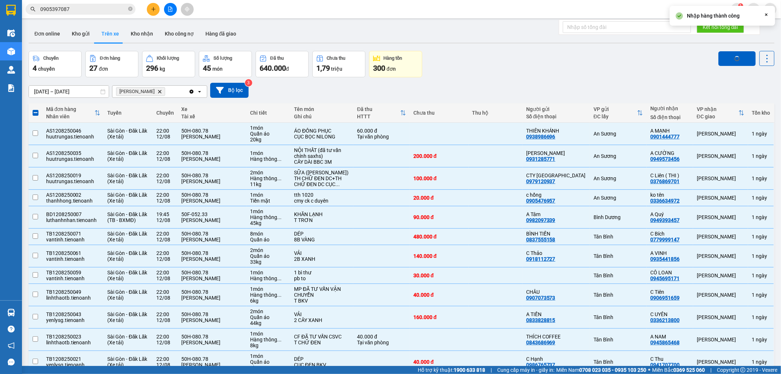
checkbox input "false"
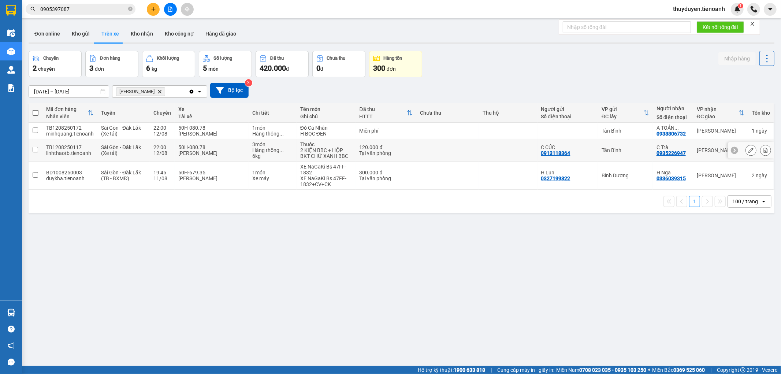
click at [479, 153] on td at bounding box center [508, 150] width 58 height 22
checkbox input "true"
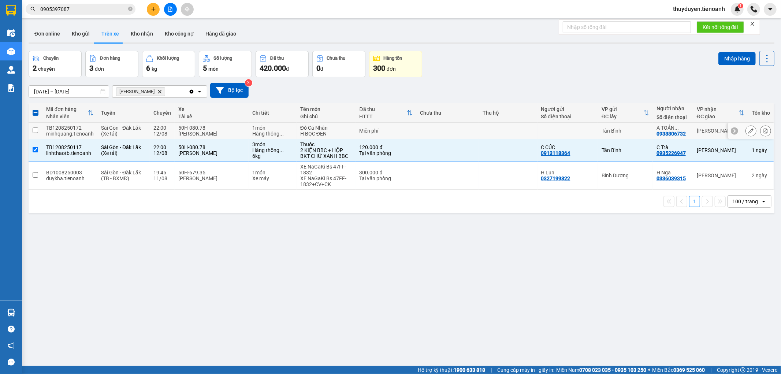
click at [496, 125] on td at bounding box center [508, 131] width 58 height 16
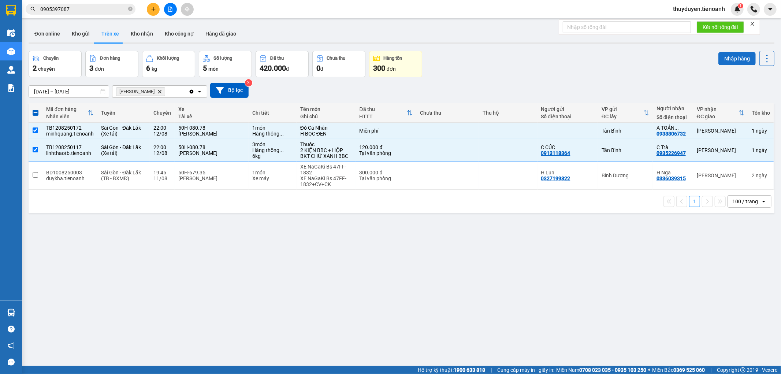
click at [718, 59] on button "Nhập hàng" at bounding box center [736, 58] width 37 height 13
checkbox input "false"
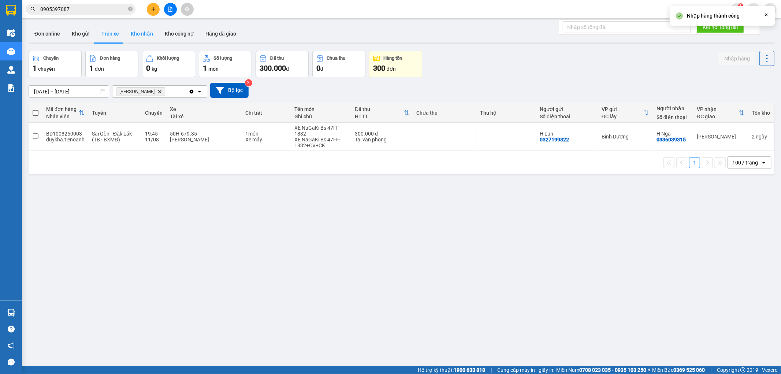
click at [139, 34] on button "Kho nhận" at bounding box center [142, 34] width 34 height 18
type input "[DATE] – [DATE]"
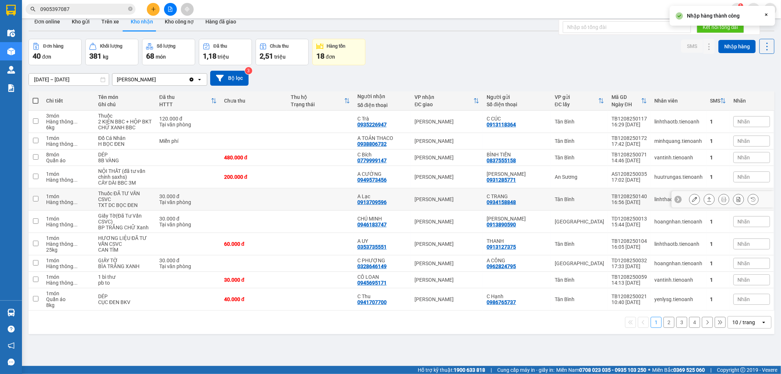
scroll to position [34, 0]
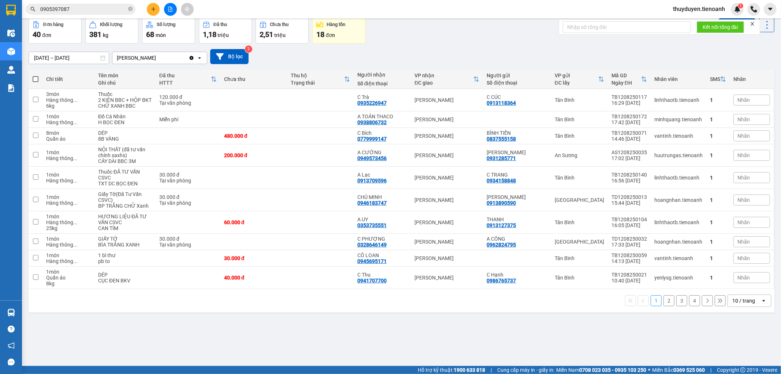
click at [732, 299] on div "10 / trang" at bounding box center [743, 300] width 23 height 7
click at [739, 285] on span "100 / trang" at bounding box center [740, 284] width 26 height 7
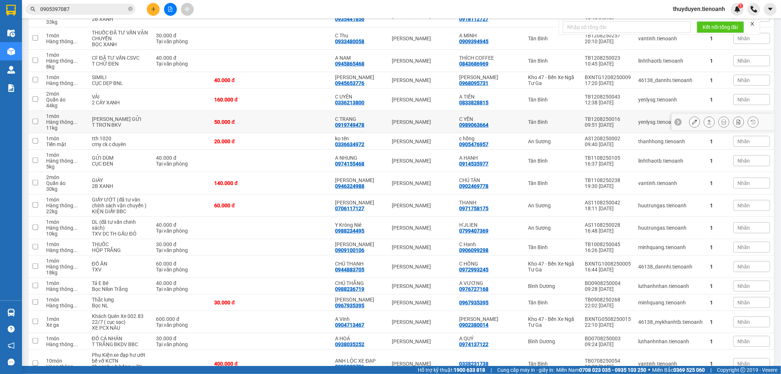
scroll to position [635, 0]
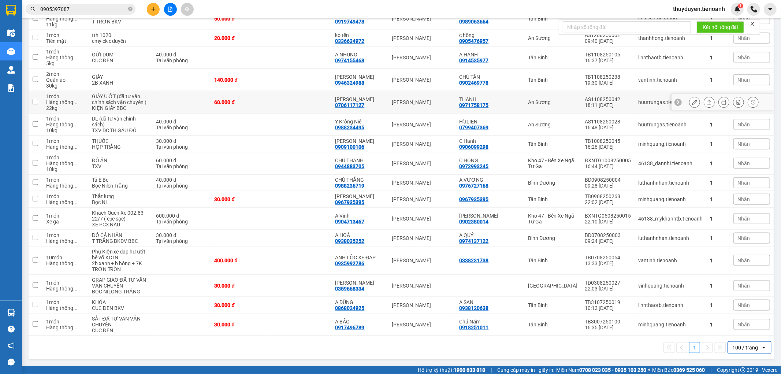
click at [393, 100] on td "[PERSON_NAME]" at bounding box center [421, 102] width 67 height 22
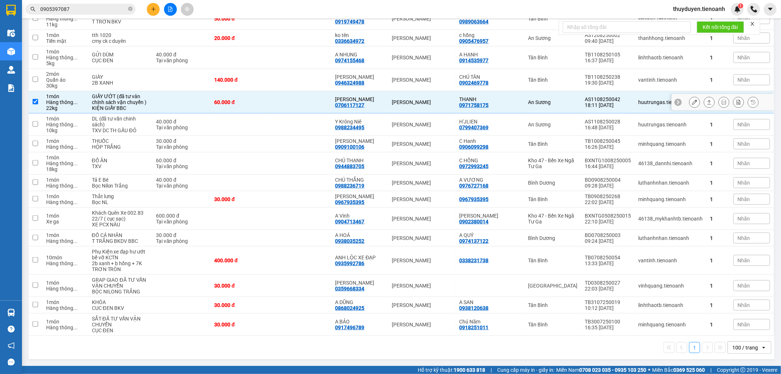
click at [393, 99] on td "[PERSON_NAME]" at bounding box center [421, 102] width 67 height 22
checkbox input "false"
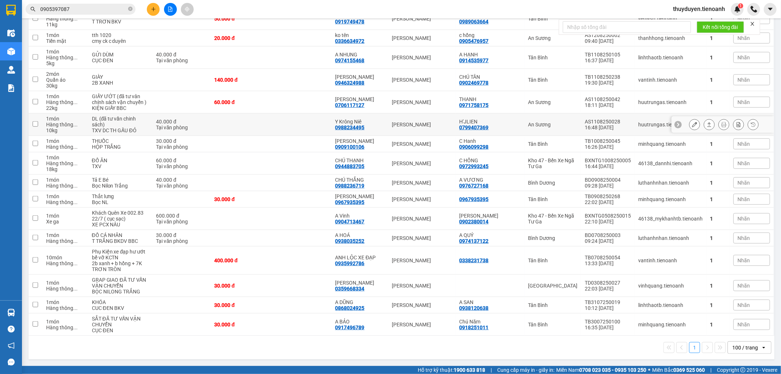
click at [387, 117] on td "Y Krông Niê 0988234495" at bounding box center [359, 124] width 57 height 22
checkbox input "true"
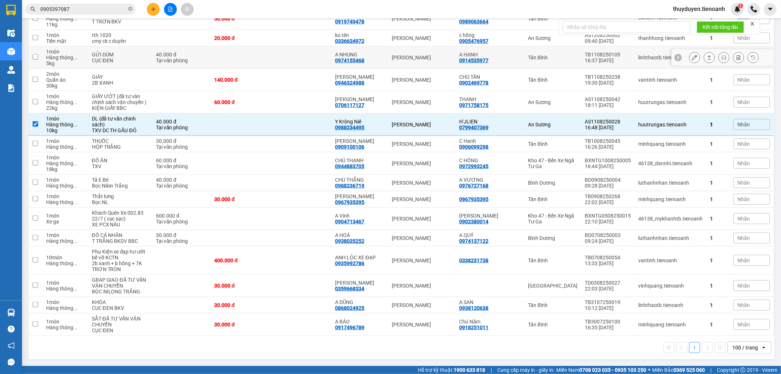
click at [388, 52] on td "A NHUNG 0974155468" at bounding box center [359, 57] width 57 height 22
checkbox input "true"
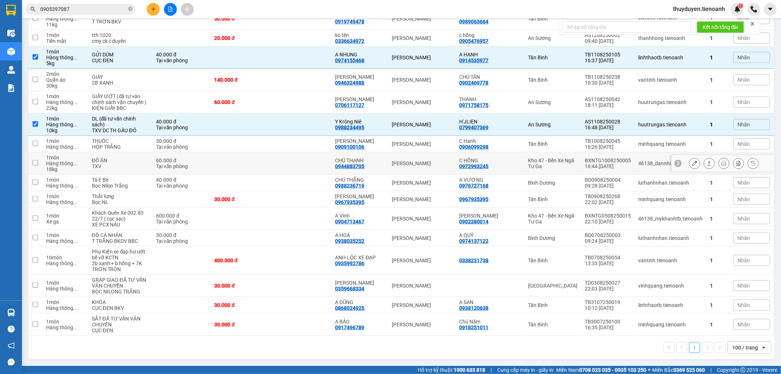
click at [397, 160] on div "[PERSON_NAME]" at bounding box center [422, 163] width 60 height 6
checkbox input "true"
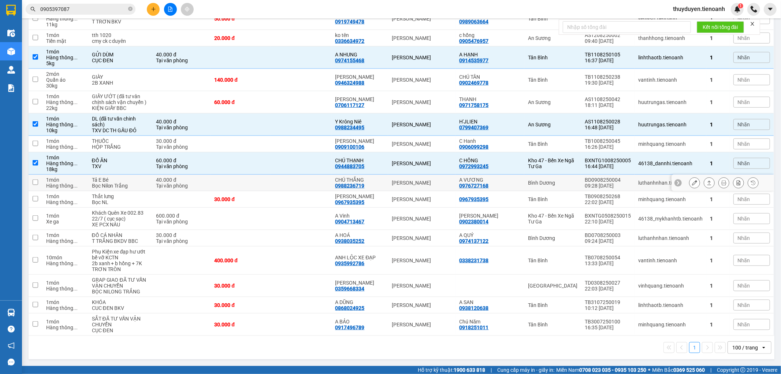
click at [382, 180] on div "CHÚ THẮNG" at bounding box center [359, 180] width 49 height 6
checkbox input "true"
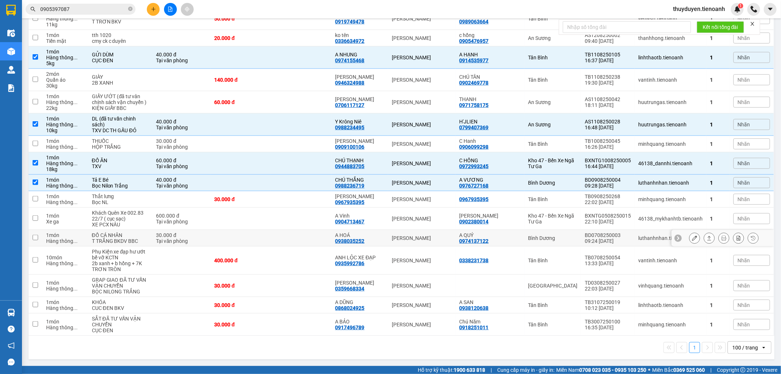
click at [393, 238] on td "[PERSON_NAME]" at bounding box center [421, 238] width 67 height 16
checkbox input "true"
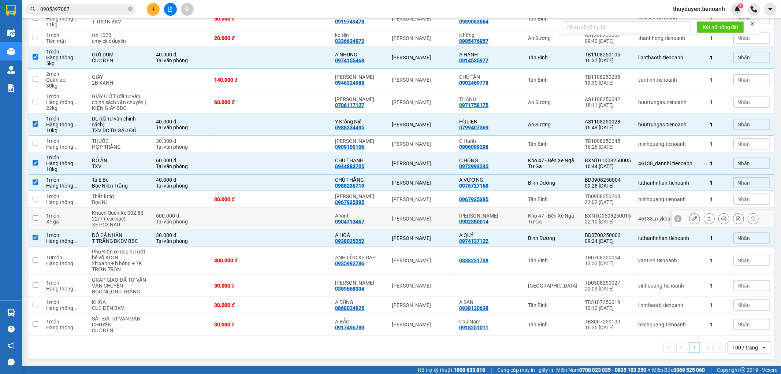
click at [388, 220] on td "A Vinh 0904713467" at bounding box center [359, 219] width 57 height 22
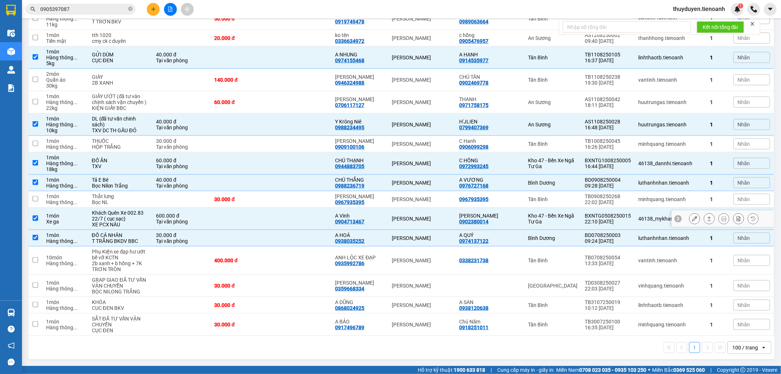
checkbox input "true"
click at [384, 291] on div "ANH NGỌC 0359668334" at bounding box center [359, 286] width 49 height 12
checkbox input "true"
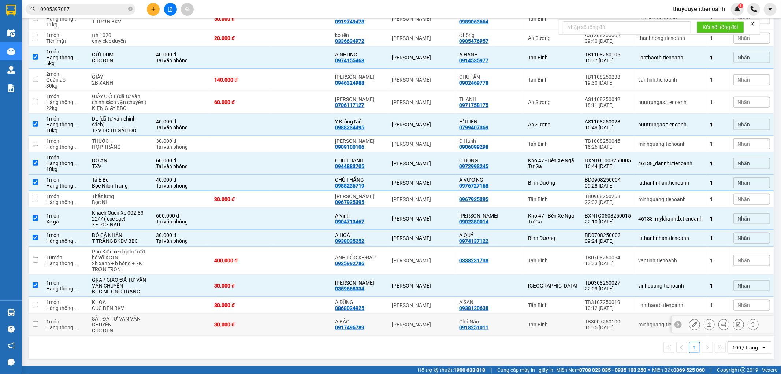
click at [320, 323] on td at bounding box center [301, 324] width 60 height 22
checkbox input "true"
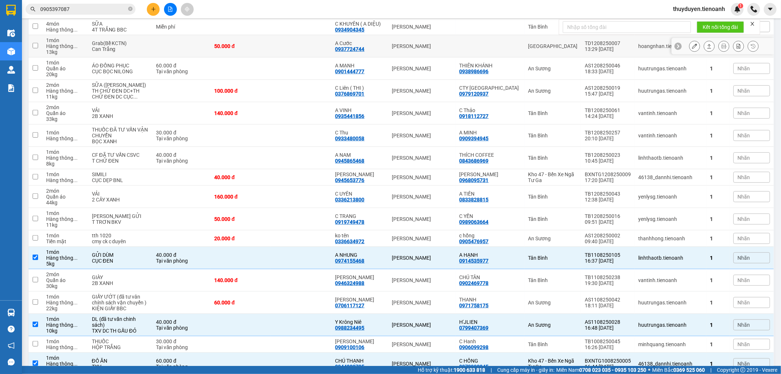
scroll to position [350, 0]
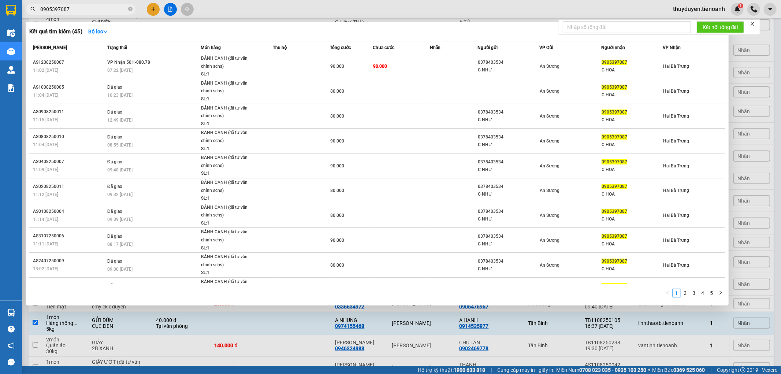
click at [108, 10] on input "0905397087" at bounding box center [83, 9] width 86 height 8
click at [303, 319] on div at bounding box center [390, 187] width 781 height 374
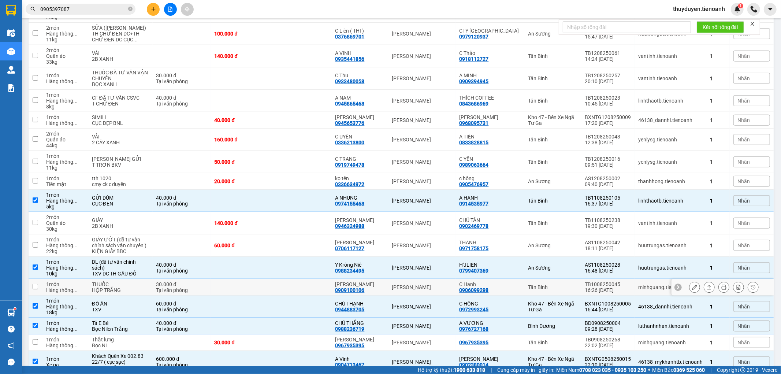
scroll to position [635, 0]
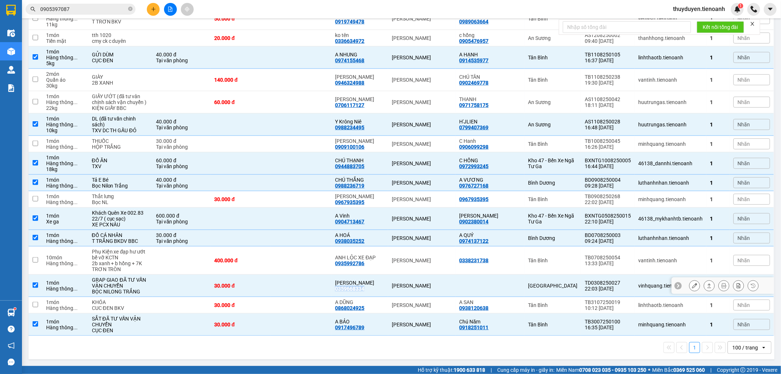
drag, startPoint x: 367, startPoint y: 290, endPoint x: 339, endPoint y: 288, distance: 27.5
click at [339, 288] on td "ANH NGỌC 0359668334" at bounding box center [359, 285] width 57 height 22
checkbox input "false"
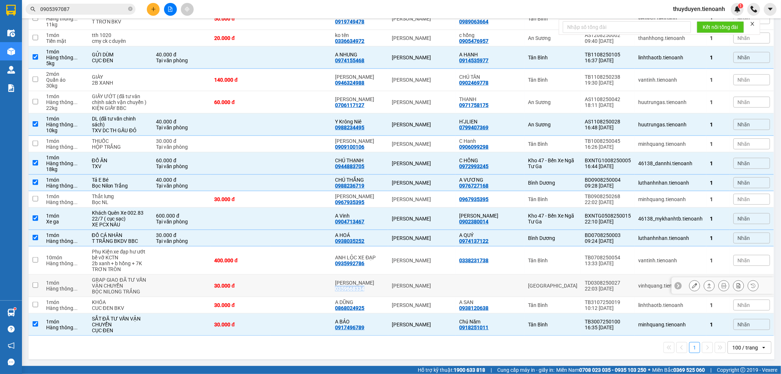
copy div "0359668334"
drag, startPoint x: 384, startPoint y: 54, endPoint x: 340, endPoint y: 55, distance: 43.9
click at [340, 55] on td "A NHUNG 0974155468" at bounding box center [359, 57] width 57 height 22
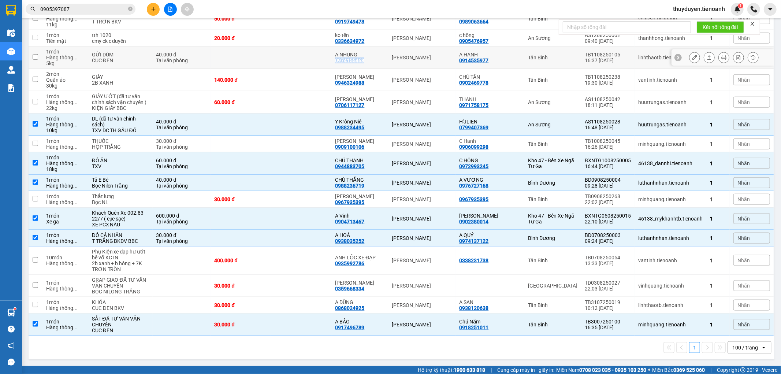
copy div "0974155468"
click at [315, 49] on td at bounding box center [301, 57] width 60 height 22
checkbox input "true"
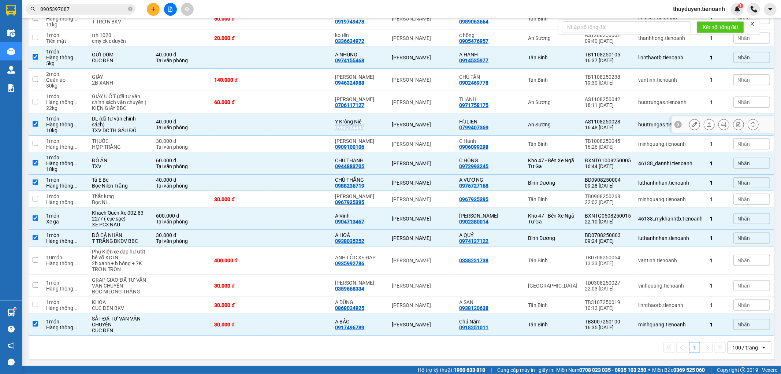
drag, startPoint x: 378, startPoint y: 127, endPoint x: 340, endPoint y: 127, distance: 37.7
click at [340, 127] on td "Y Krông Niê 0988234495" at bounding box center [359, 124] width 57 height 22
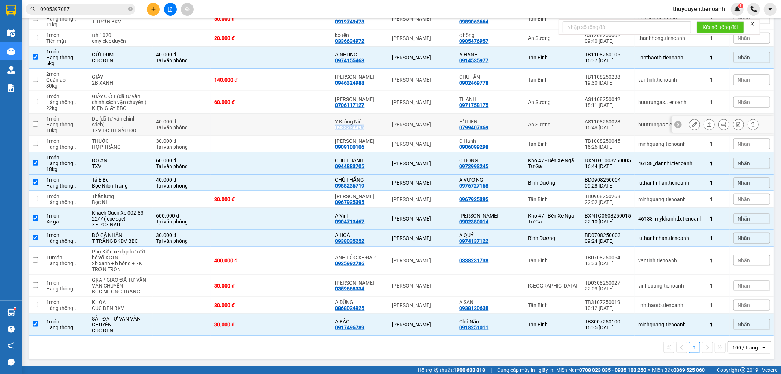
copy div "0988234495"
click at [320, 123] on td at bounding box center [301, 124] width 60 height 22
checkbox input "true"
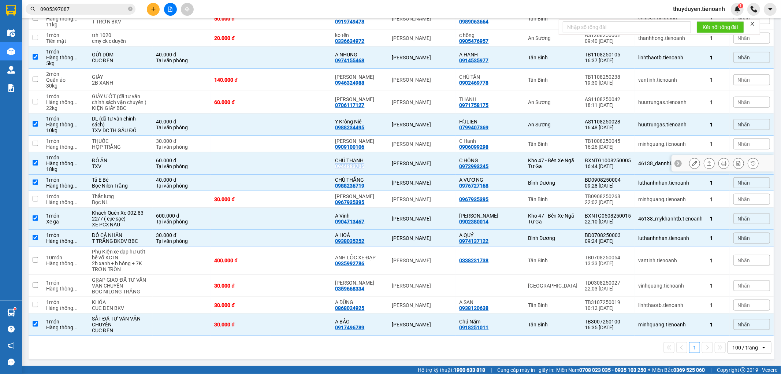
drag, startPoint x: 390, startPoint y: 168, endPoint x: 338, endPoint y: 168, distance: 52.0
click at [338, 168] on td "CHÚ THẠNH 0944883705" at bounding box center [359, 163] width 57 height 22
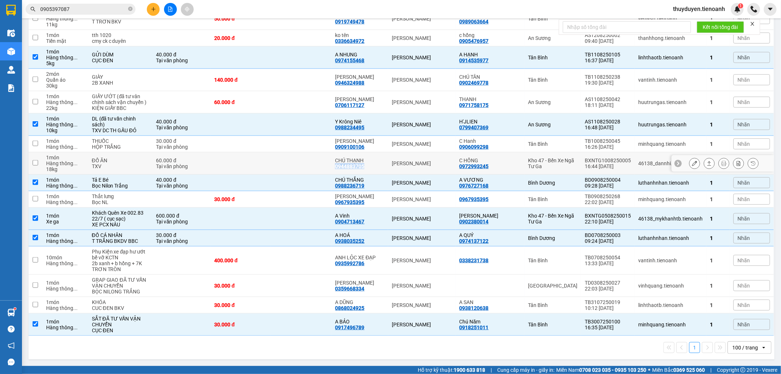
copy div "0944883705"
click at [325, 163] on td at bounding box center [301, 163] width 60 height 22
checkbox input "true"
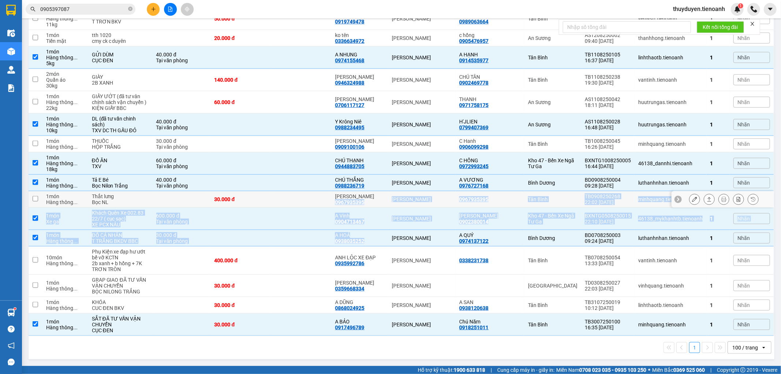
drag, startPoint x: 383, startPoint y: 239, endPoint x: 382, endPoint y: 184, distance: 54.9
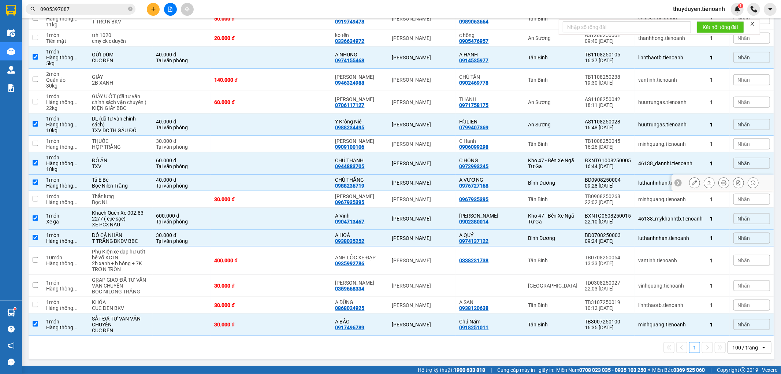
click at [331, 186] on td at bounding box center [301, 183] width 60 height 16
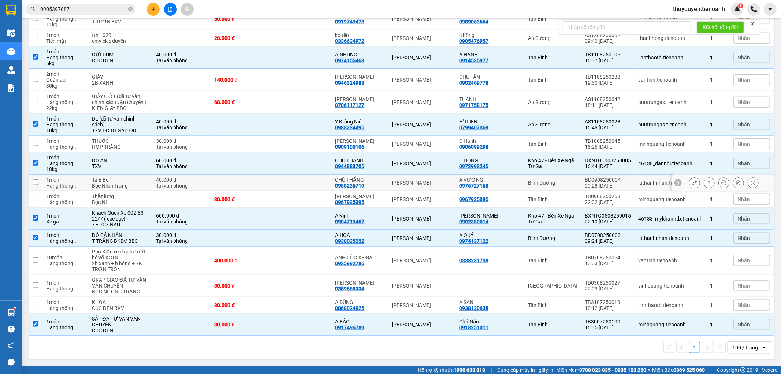
drag, startPoint x: 371, startPoint y: 188, endPoint x: 344, endPoint y: 188, distance: 27.1
click at [344, 188] on td "CHÚ THẮNG 0988236719" at bounding box center [359, 183] width 57 height 16
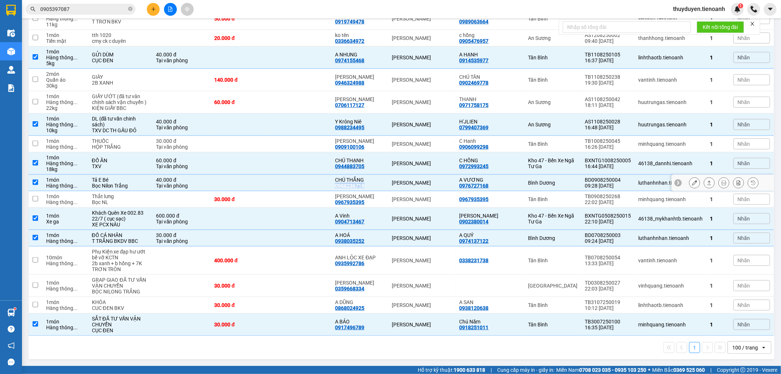
drag, startPoint x: 381, startPoint y: 187, endPoint x: 340, endPoint y: 189, distance: 41.8
click at [340, 189] on td "CHÚ THẮNG 0988236719" at bounding box center [359, 183] width 57 height 16
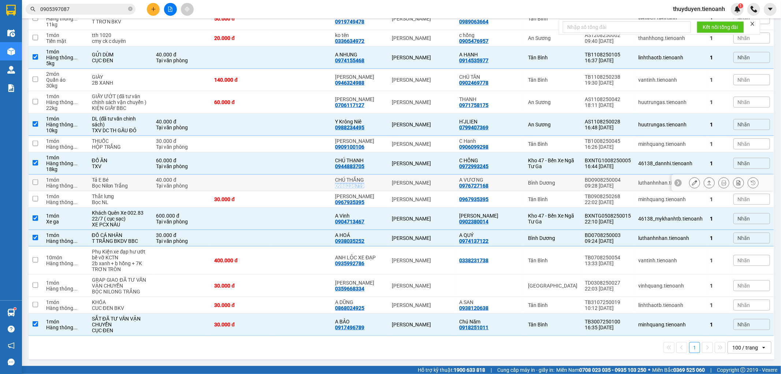
copy div "0988236719"
click at [296, 182] on td at bounding box center [301, 183] width 60 height 16
checkbox input "true"
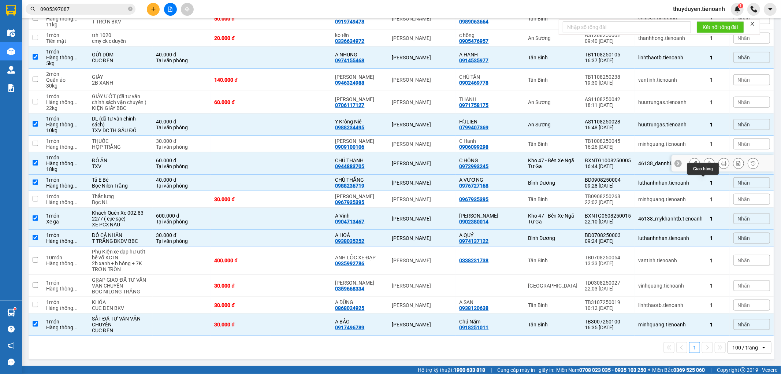
click at [705, 161] on button at bounding box center [709, 163] width 10 height 13
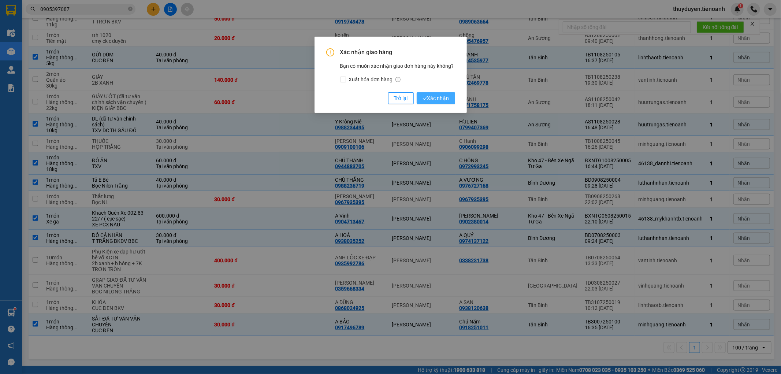
click at [425, 97] on icon "check" at bounding box center [424, 98] width 5 height 5
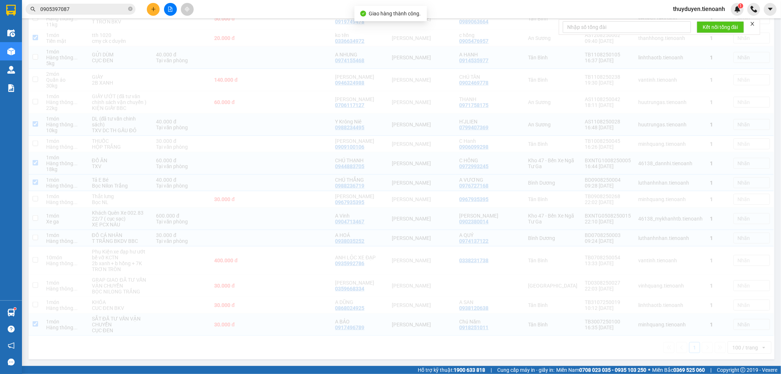
checkbox input "true"
checkbox input "false"
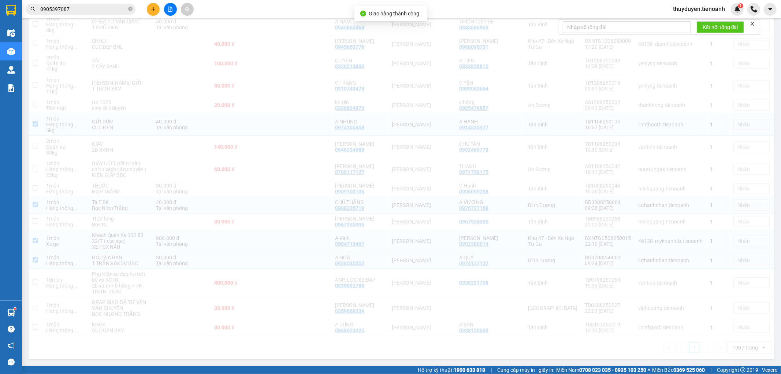
scroll to position [546, 0]
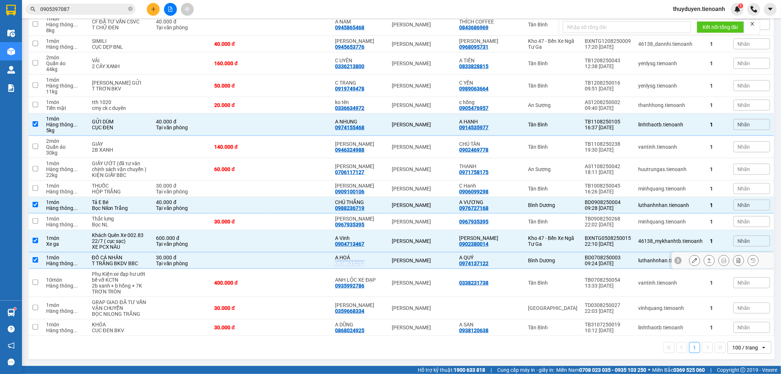
drag, startPoint x: 378, startPoint y: 261, endPoint x: 339, endPoint y: 264, distance: 38.9
click at [339, 264] on td "A HOÁ 0938035252" at bounding box center [359, 260] width 57 height 16
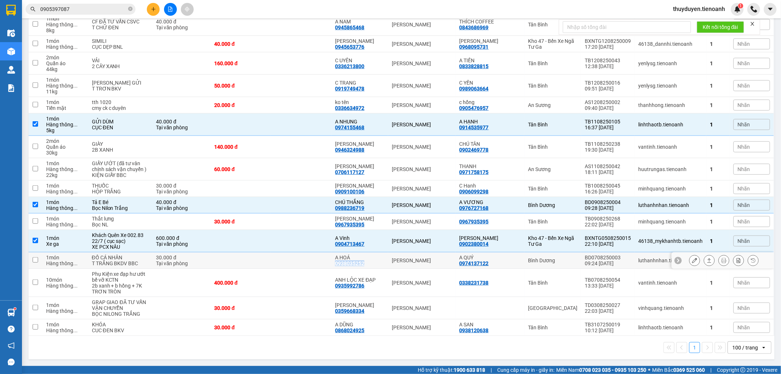
copy div "0938035252"
click at [309, 262] on td at bounding box center [301, 260] width 60 height 16
checkbox input "true"
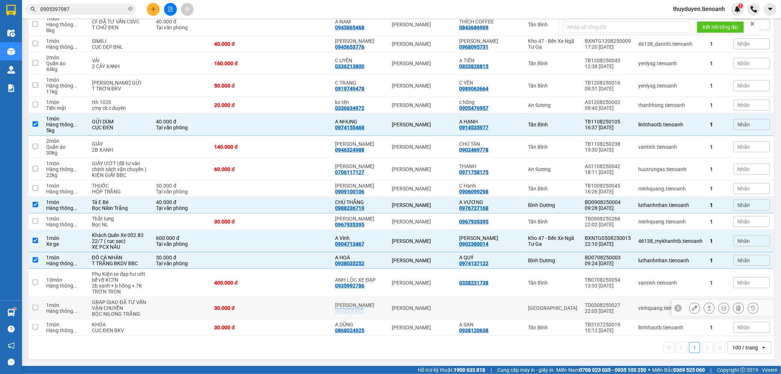
drag, startPoint x: 379, startPoint y: 313, endPoint x: 340, endPoint y: 313, distance: 38.4
click at [340, 313] on td "ANH NGỌC 0359668334" at bounding box center [359, 308] width 57 height 22
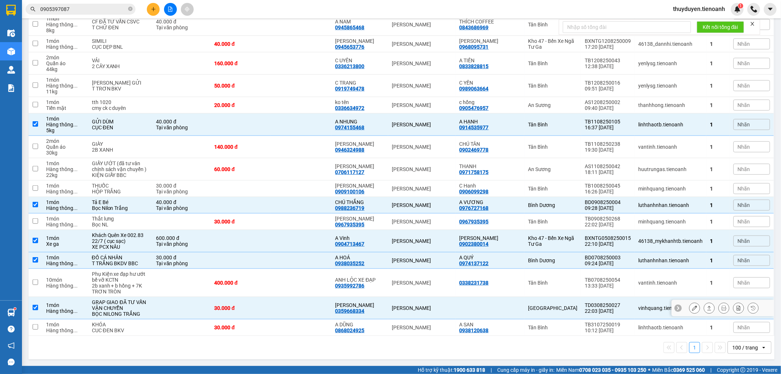
drag, startPoint x: 341, startPoint y: 313, endPoint x: 331, endPoint y: 307, distance: 10.8
click at [331, 307] on td at bounding box center [301, 308] width 60 height 22
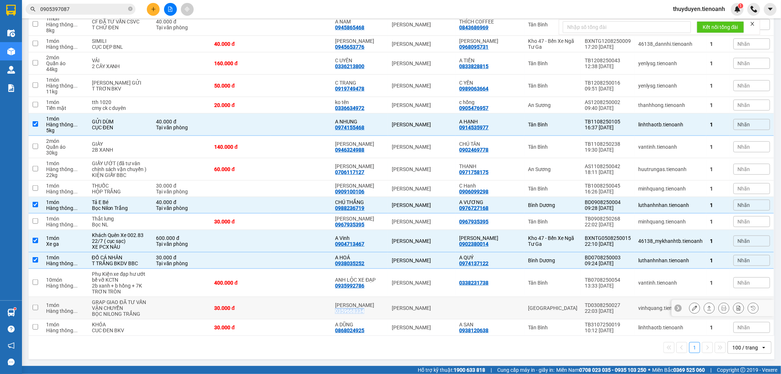
drag, startPoint x: 339, startPoint y: 311, endPoint x: 374, endPoint y: 311, distance: 35.5
click at [374, 311] on td "ANH NGỌC 0359668334" at bounding box center [359, 308] width 57 height 22
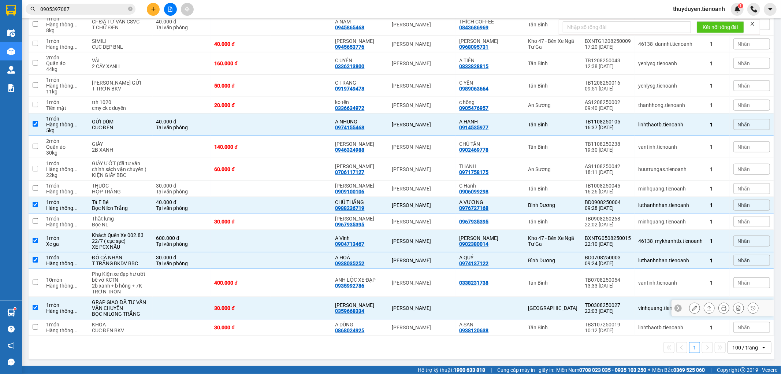
drag, startPoint x: 363, startPoint y: 313, endPoint x: 378, endPoint y: 313, distance: 15.4
click at [378, 313] on td "ANH NGỌC 0359668334" at bounding box center [359, 308] width 57 height 22
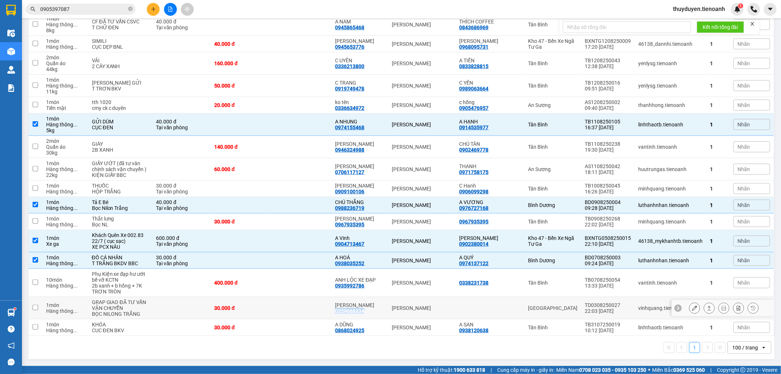
drag, startPoint x: 378, startPoint y: 313, endPoint x: 340, endPoint y: 312, distance: 37.7
click at [340, 312] on td "ANH NGỌC 0359668334" at bounding box center [359, 308] width 57 height 22
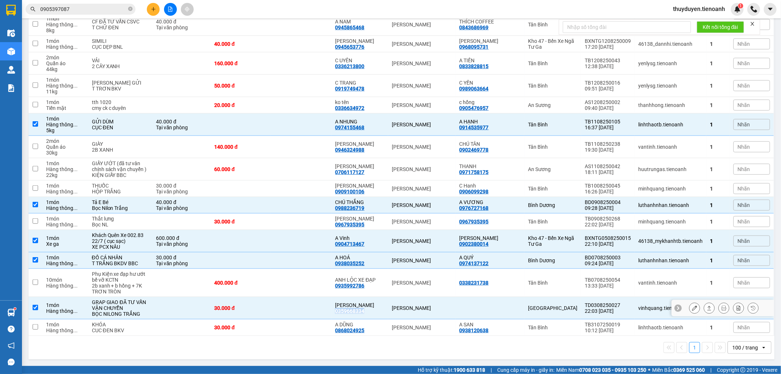
copy div "0359668334"
click at [308, 309] on td at bounding box center [301, 308] width 60 height 22
checkbox input "false"
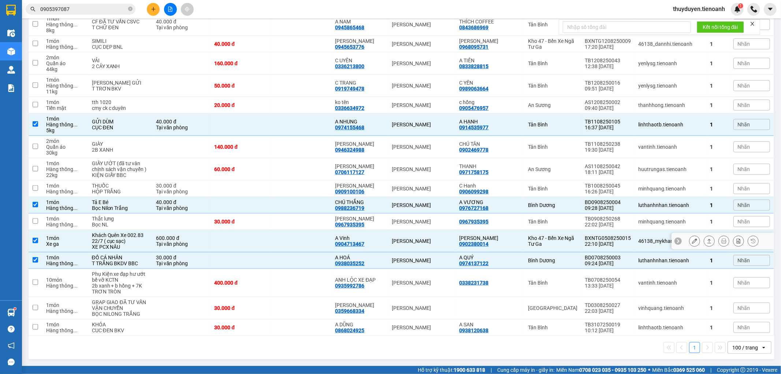
click at [308, 240] on td at bounding box center [301, 241] width 60 height 22
checkbox input "false"
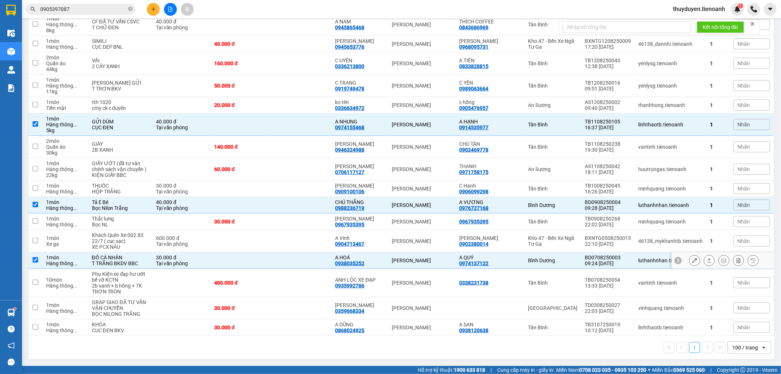
click at [311, 256] on td at bounding box center [301, 260] width 60 height 16
checkbox input "false"
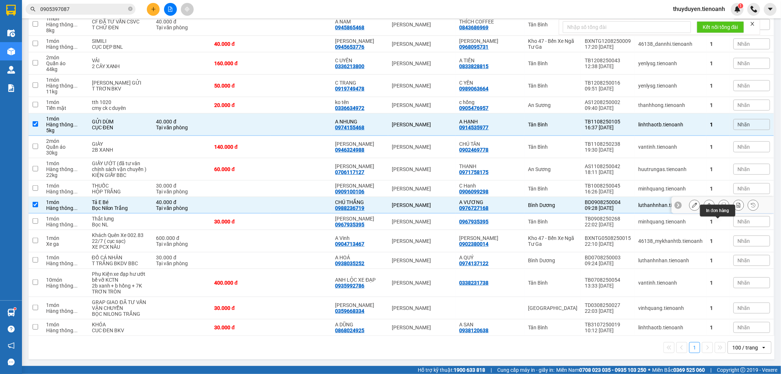
click at [706, 204] on icon at bounding box center [708, 204] width 5 height 5
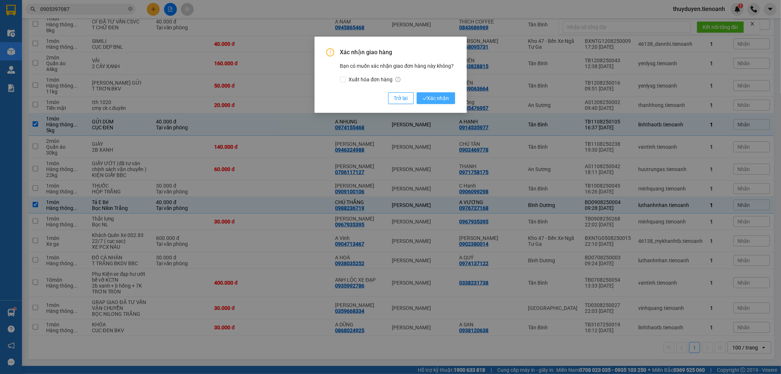
click at [441, 96] on span "Xác nhận" at bounding box center [435, 98] width 27 height 8
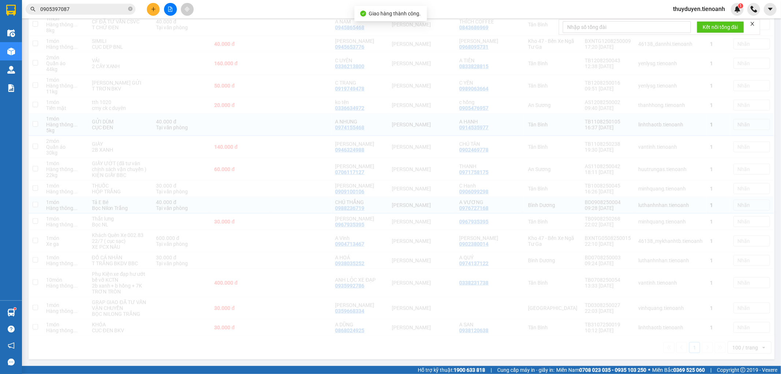
checkbox input "false"
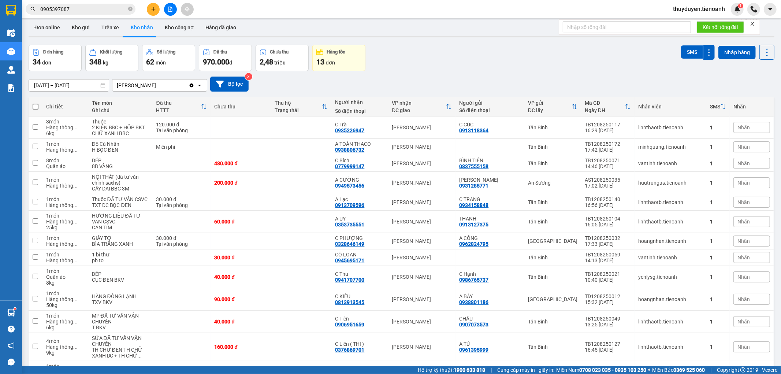
scroll to position [0, 0]
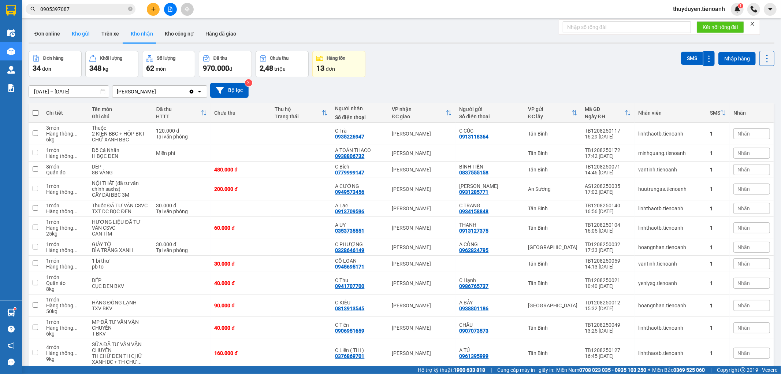
click at [86, 34] on button "Kho gửi" at bounding box center [81, 34] width 30 height 18
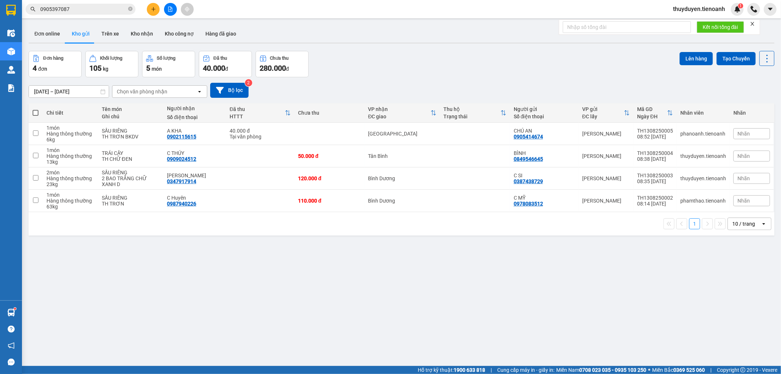
click at [91, 6] on input "0905397087" at bounding box center [83, 9] width 86 height 8
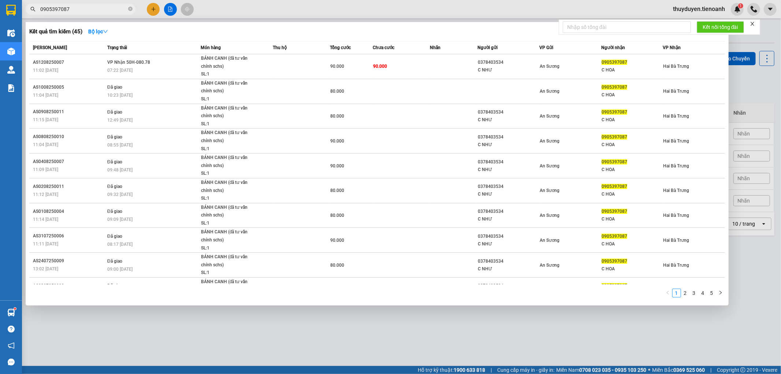
drag, startPoint x: 91, startPoint y: 6, endPoint x: 8, endPoint y: 6, distance: 83.4
click at [8, 6] on section "Kết quả tìm kiếm ( 45 ) Bộ lọc Mã ĐH Trạng thái Món hàng Thu hộ Tổng cước Chưa …" at bounding box center [390, 187] width 781 height 374
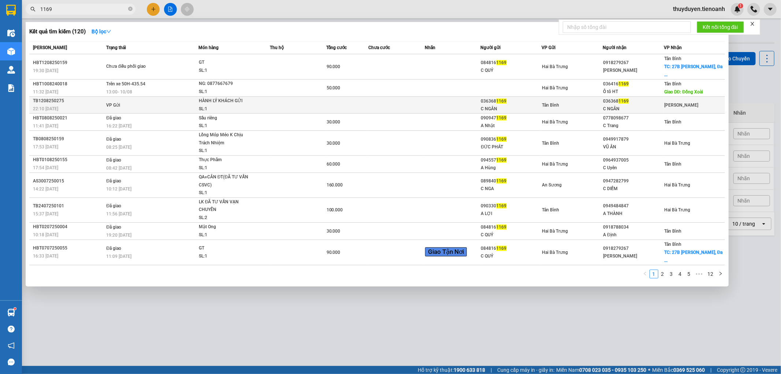
type input "1169"
click at [346, 105] on td at bounding box center [347, 105] width 42 height 17
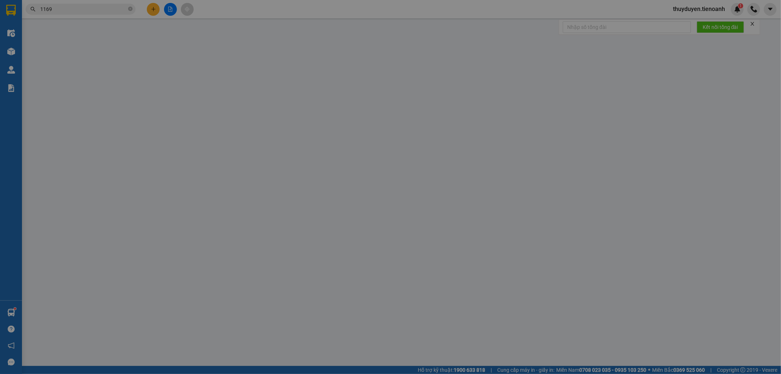
type input "0363681169"
type input "C NGÂN"
type input "0363681169"
type input "C NGÂN"
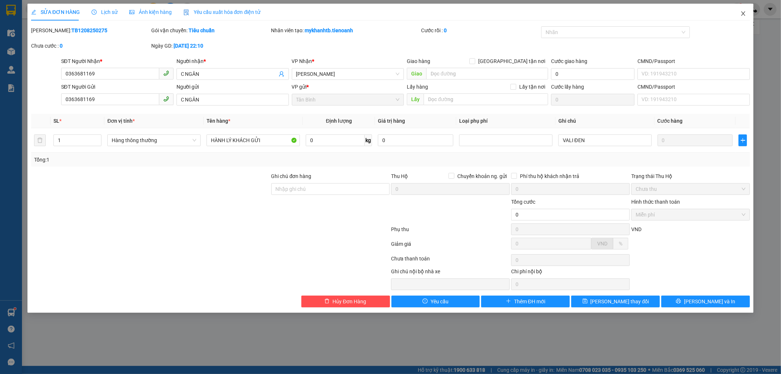
click at [744, 10] on span "Close" at bounding box center [743, 14] width 20 height 20
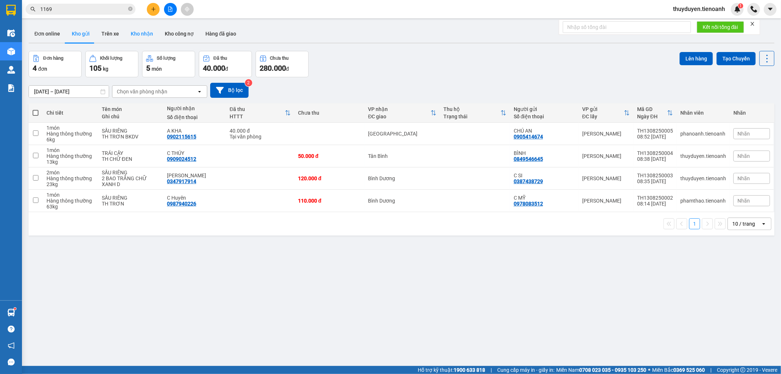
click at [137, 37] on button "Kho nhận" at bounding box center [142, 34] width 34 height 18
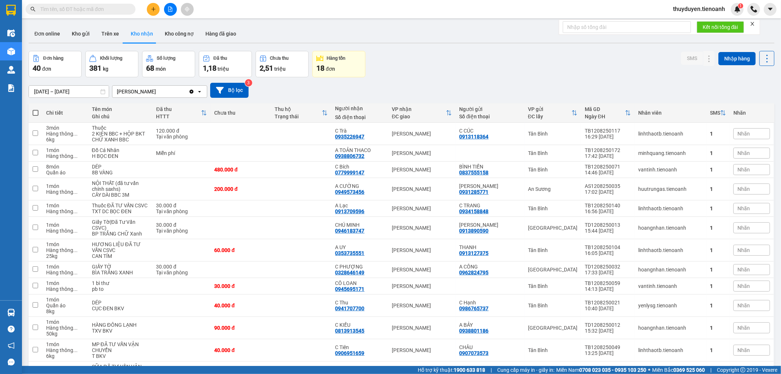
paste input "0946183747"
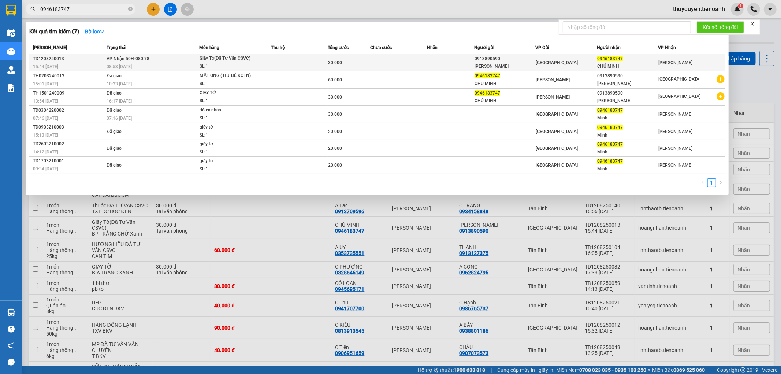
type input "0946183747"
click at [416, 65] on td at bounding box center [398, 62] width 57 height 17
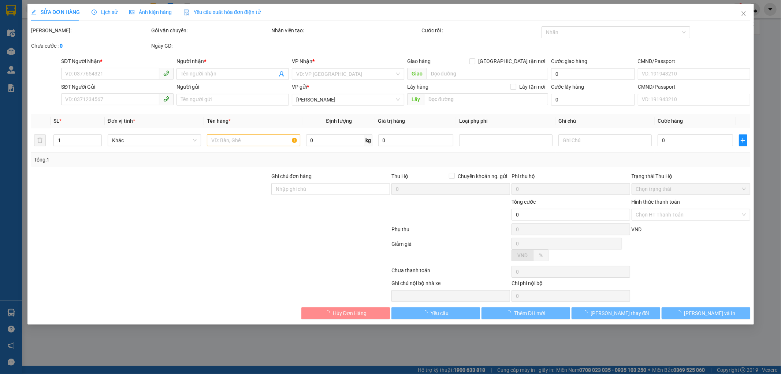
type input "0946183747"
type input "CHÚ MINH"
type input "0913890590"
type input "[PERSON_NAME]"
type input "30.000"
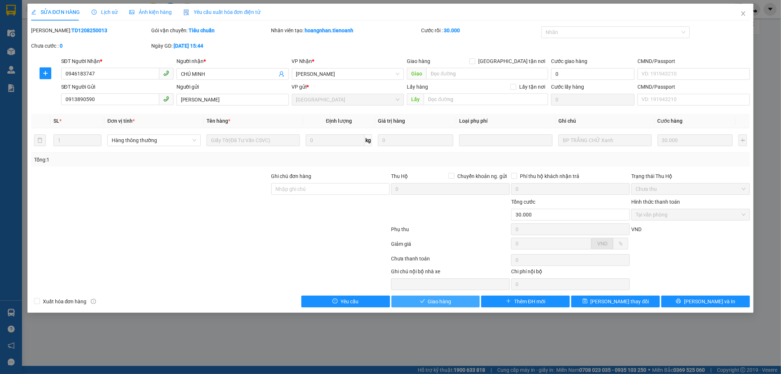
click at [443, 302] on span "Giao hàng" at bounding box center [439, 301] width 23 height 8
